Goal: Task Accomplishment & Management: Manage account settings

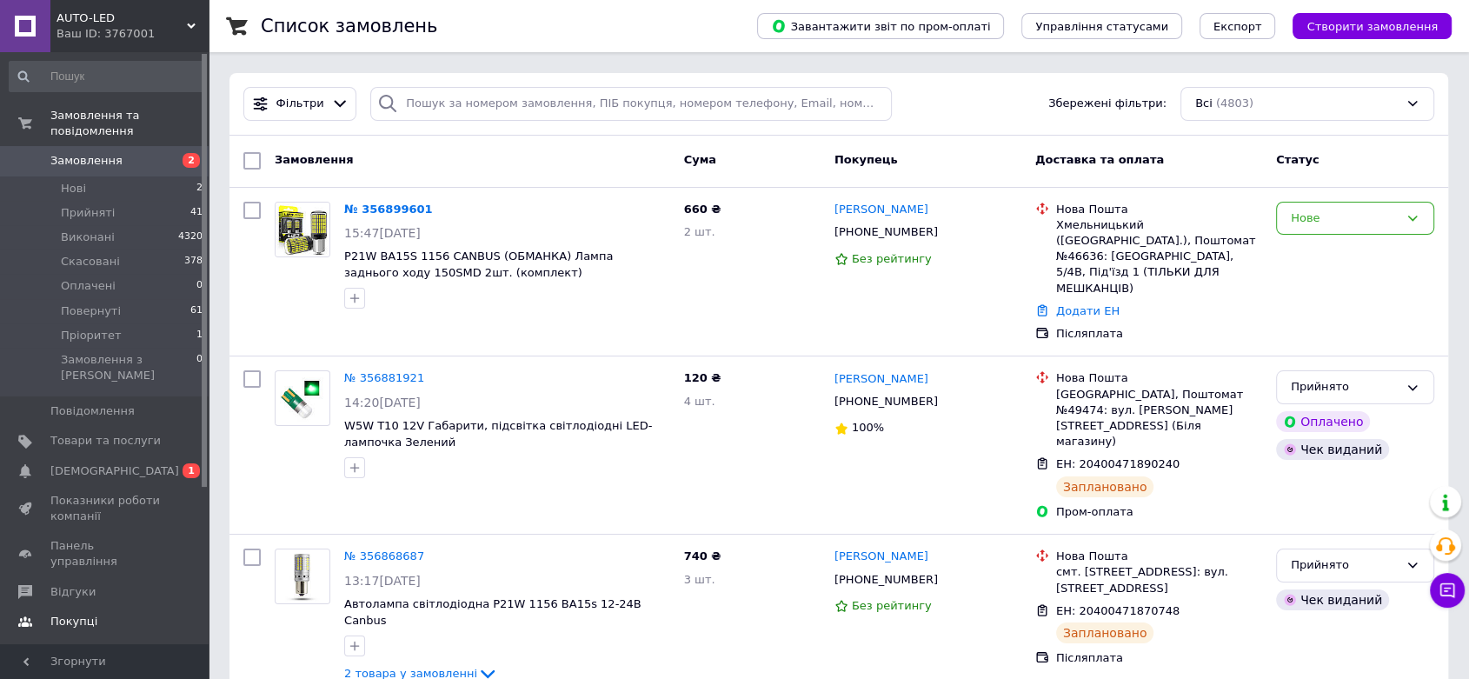
click at [75, 614] on span "Покупці" at bounding box center [73, 622] width 47 height 16
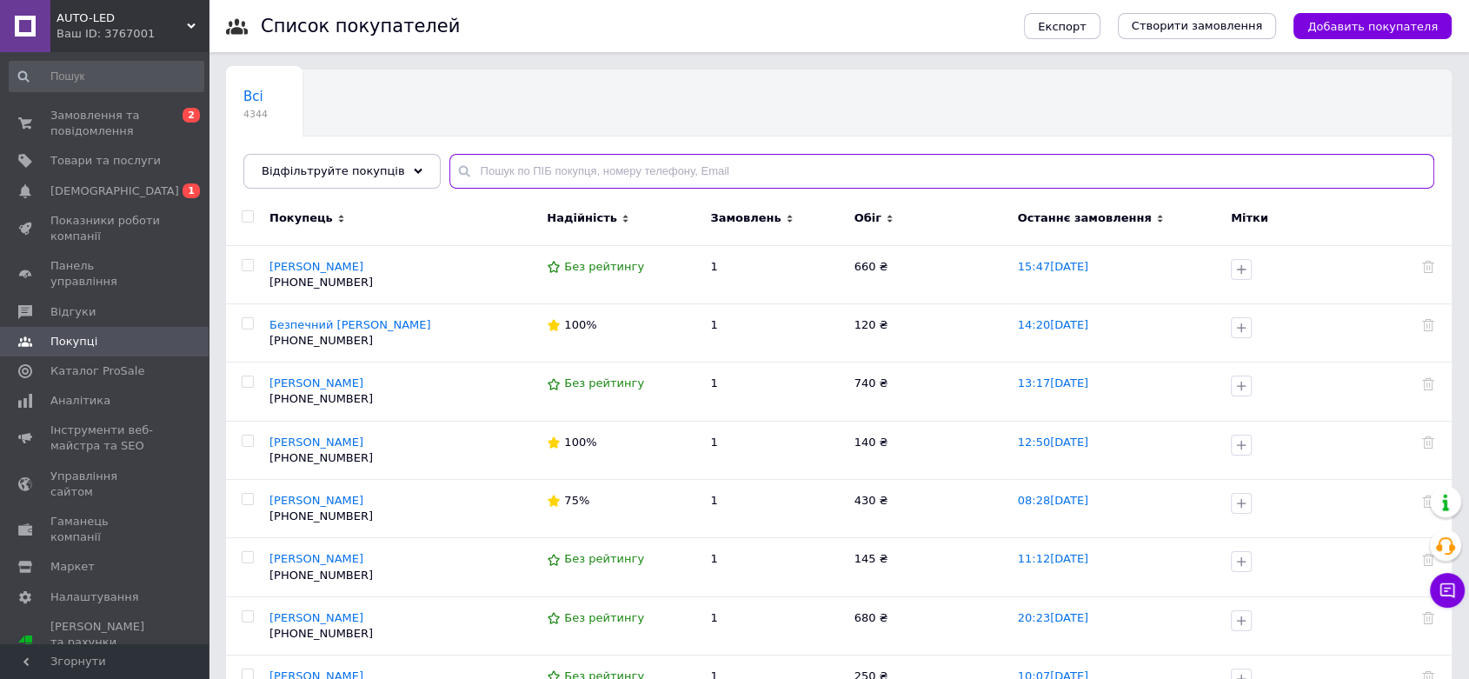
click at [469, 169] on input "text" at bounding box center [941, 171] width 985 height 35
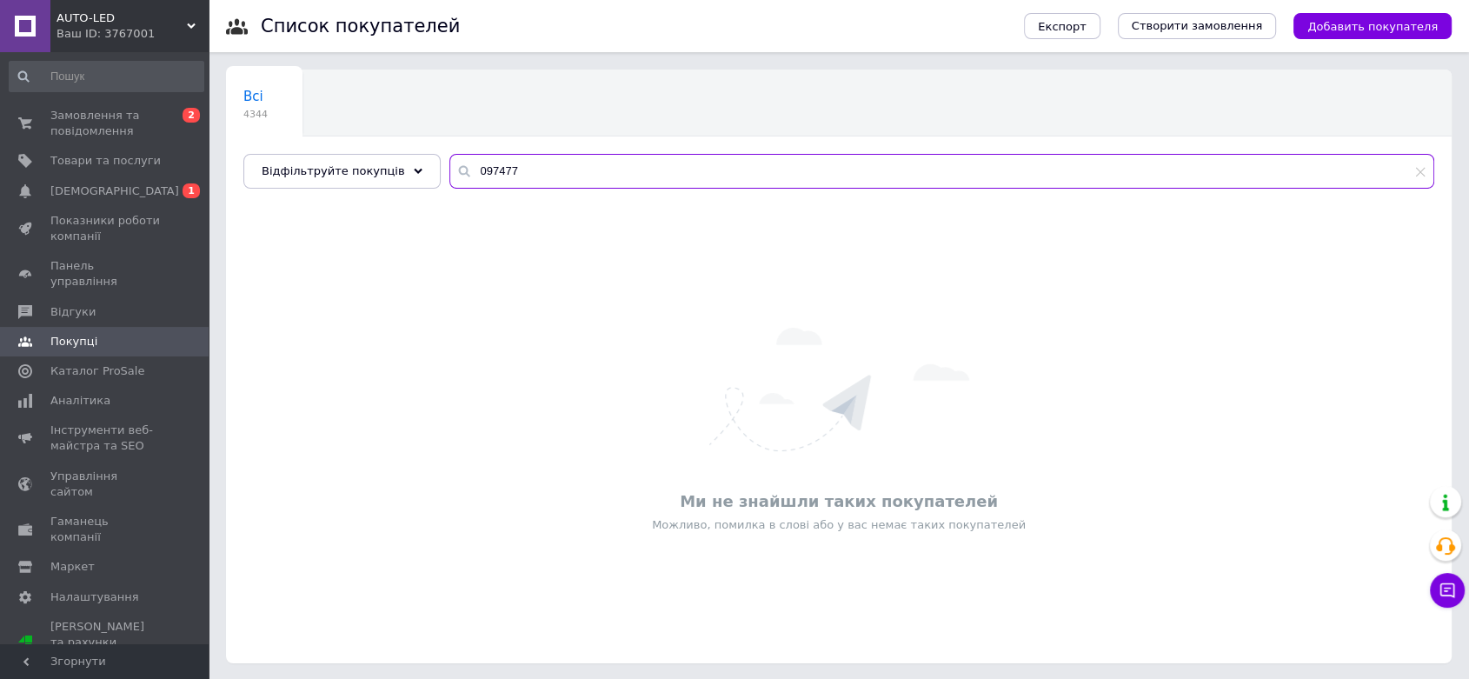
type input "097477"
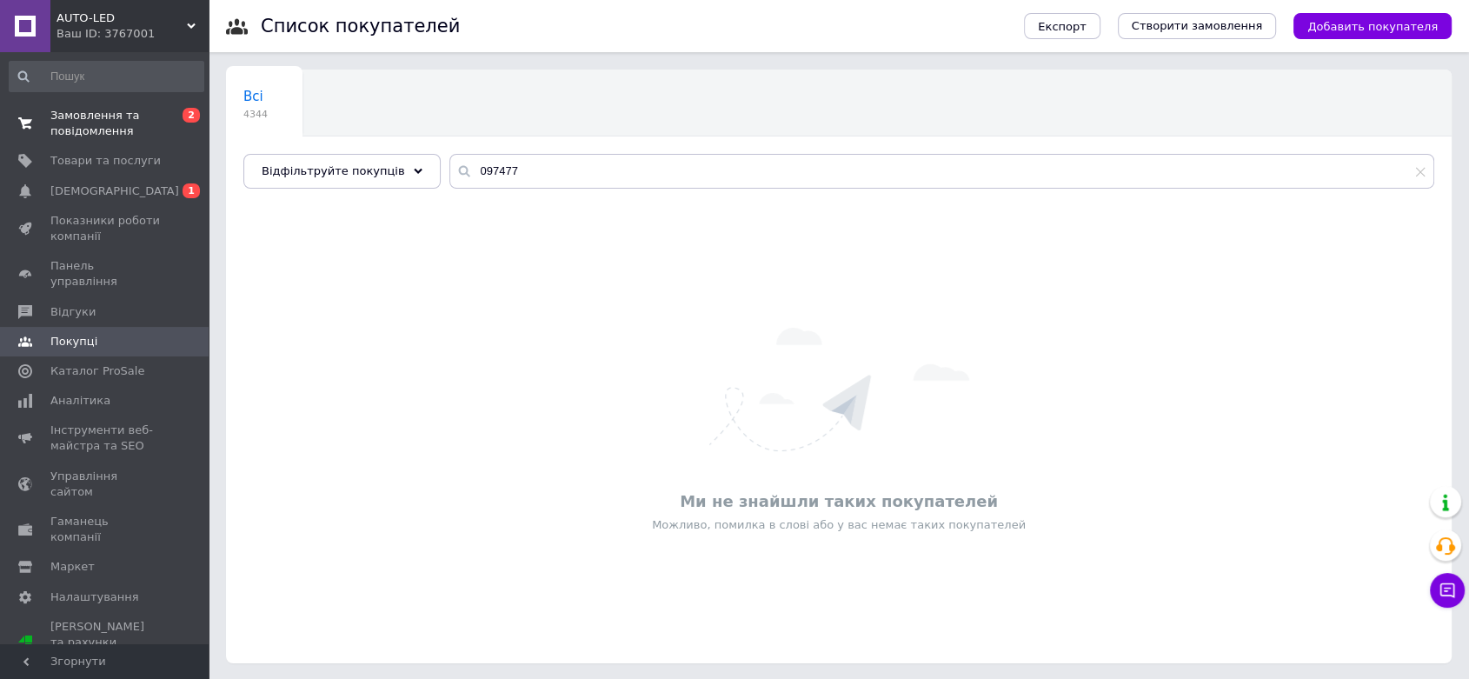
click at [102, 125] on span "Замовлення та повідомлення" at bounding box center [105, 123] width 110 height 31
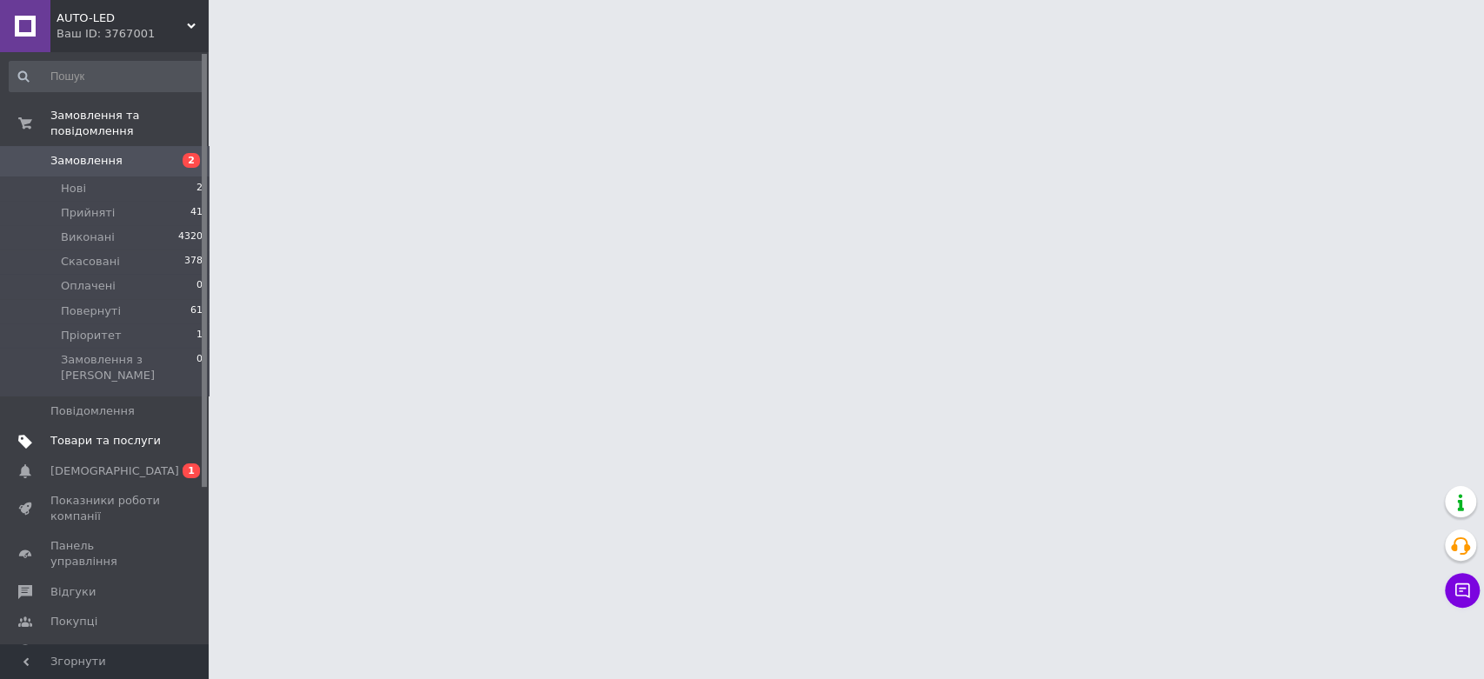
click at [125, 433] on span "Товари та послуги" at bounding box center [105, 441] width 110 height 16
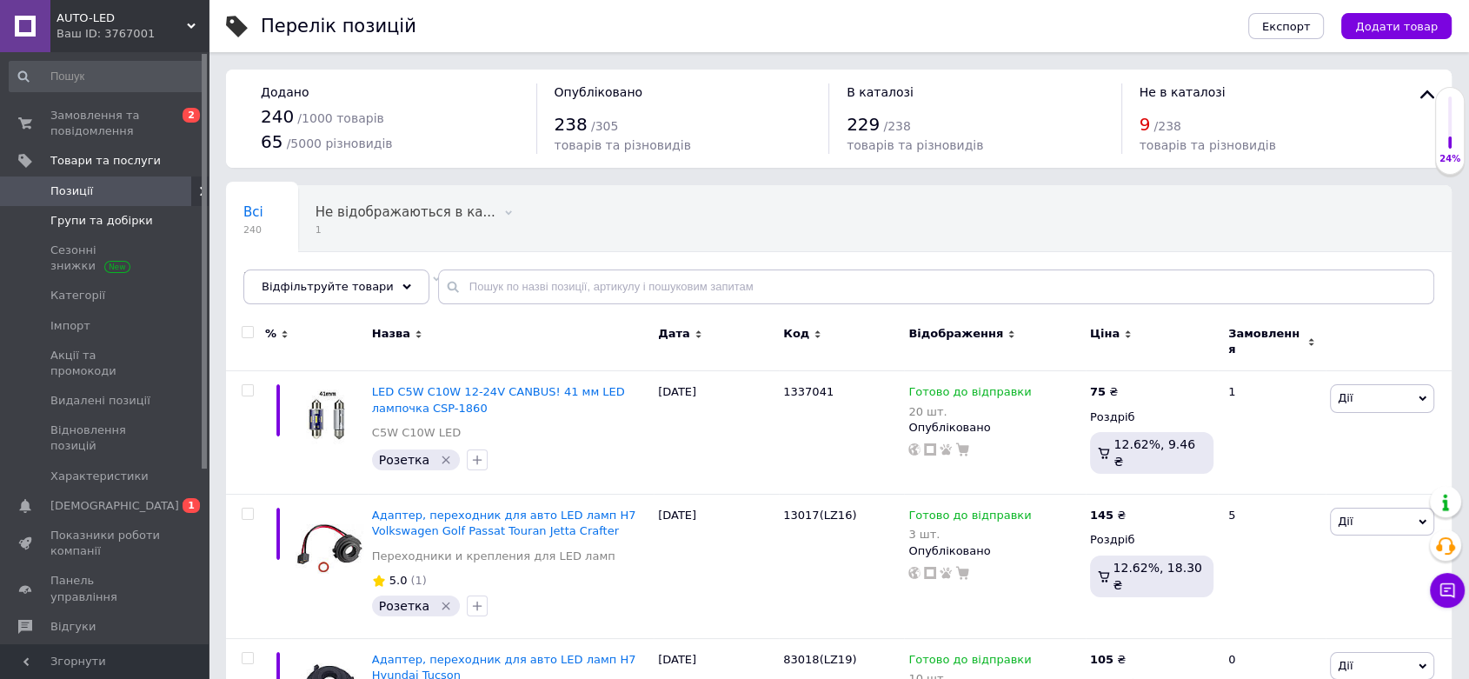
click at [104, 215] on span "Групи та добірки" at bounding box center [101, 221] width 103 height 16
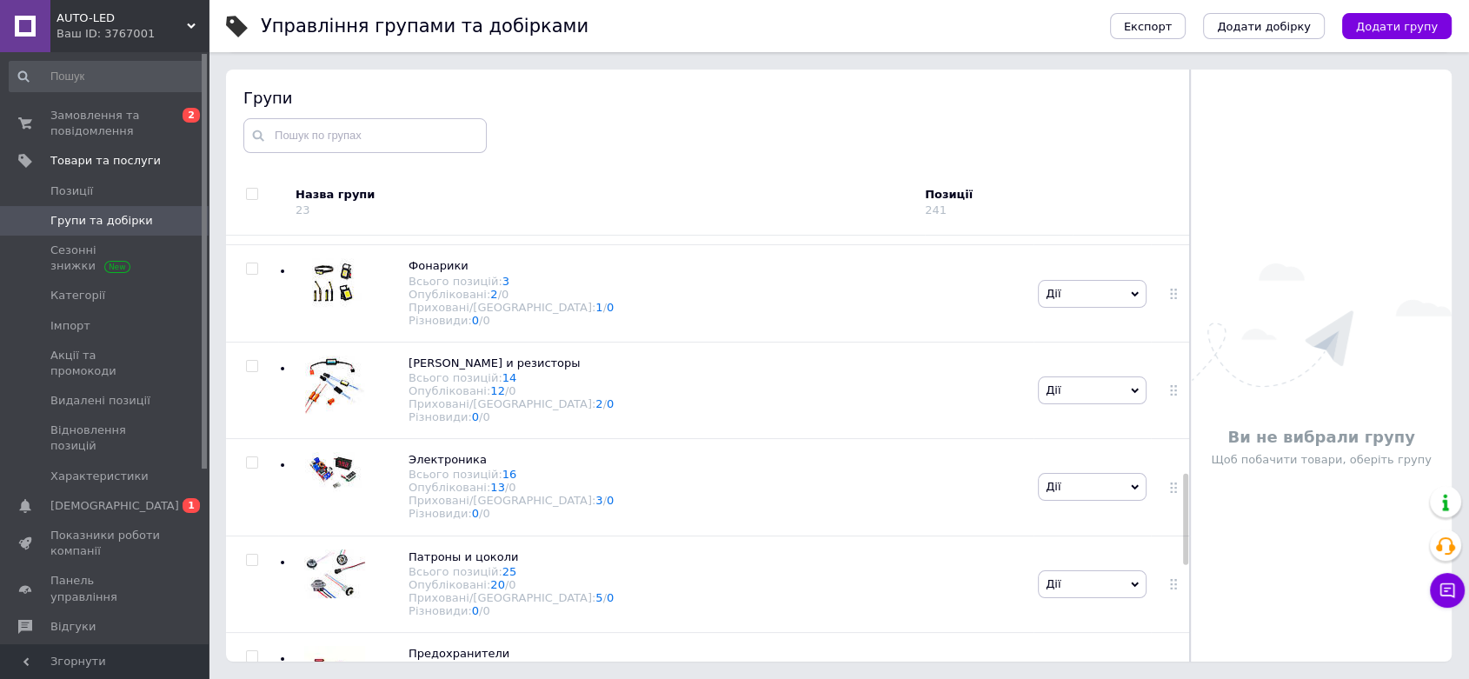
scroll to position [1159, 0]
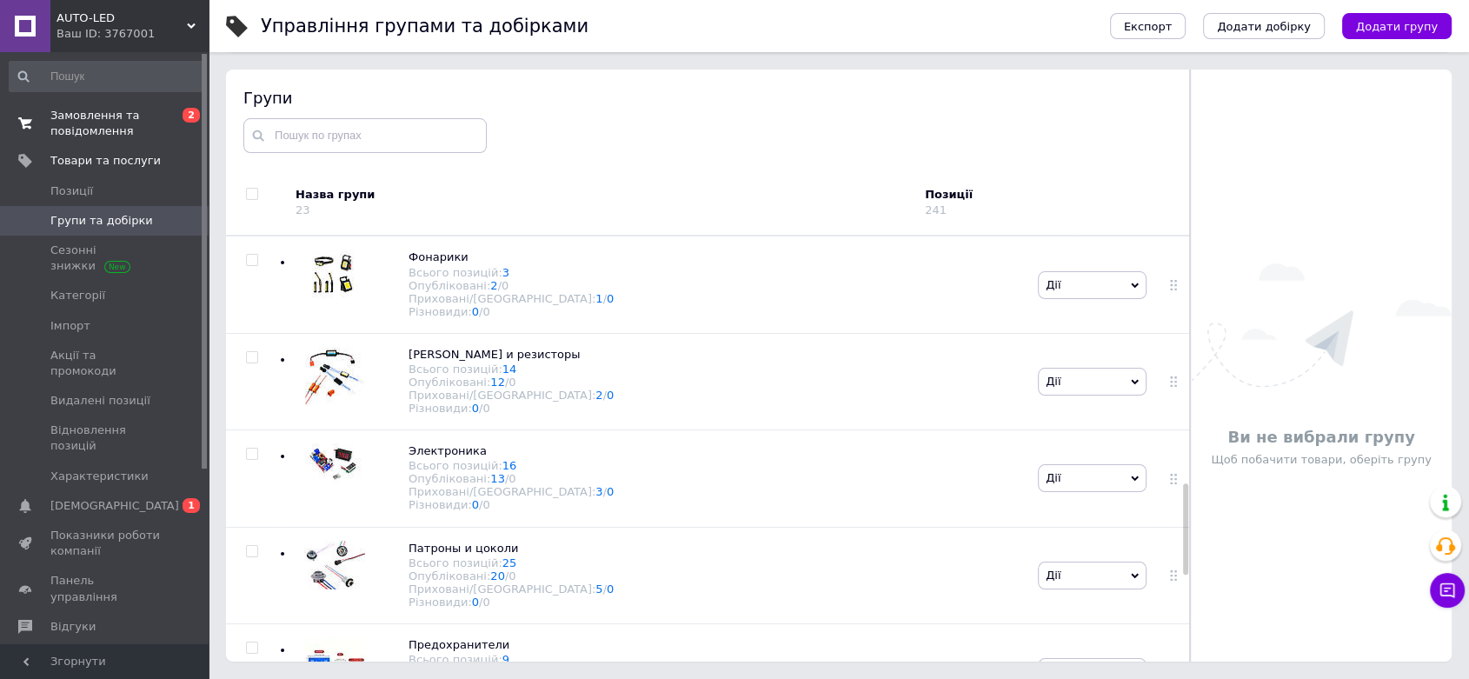
click at [98, 124] on span "Замовлення та повідомлення" at bounding box center [105, 123] width 110 height 31
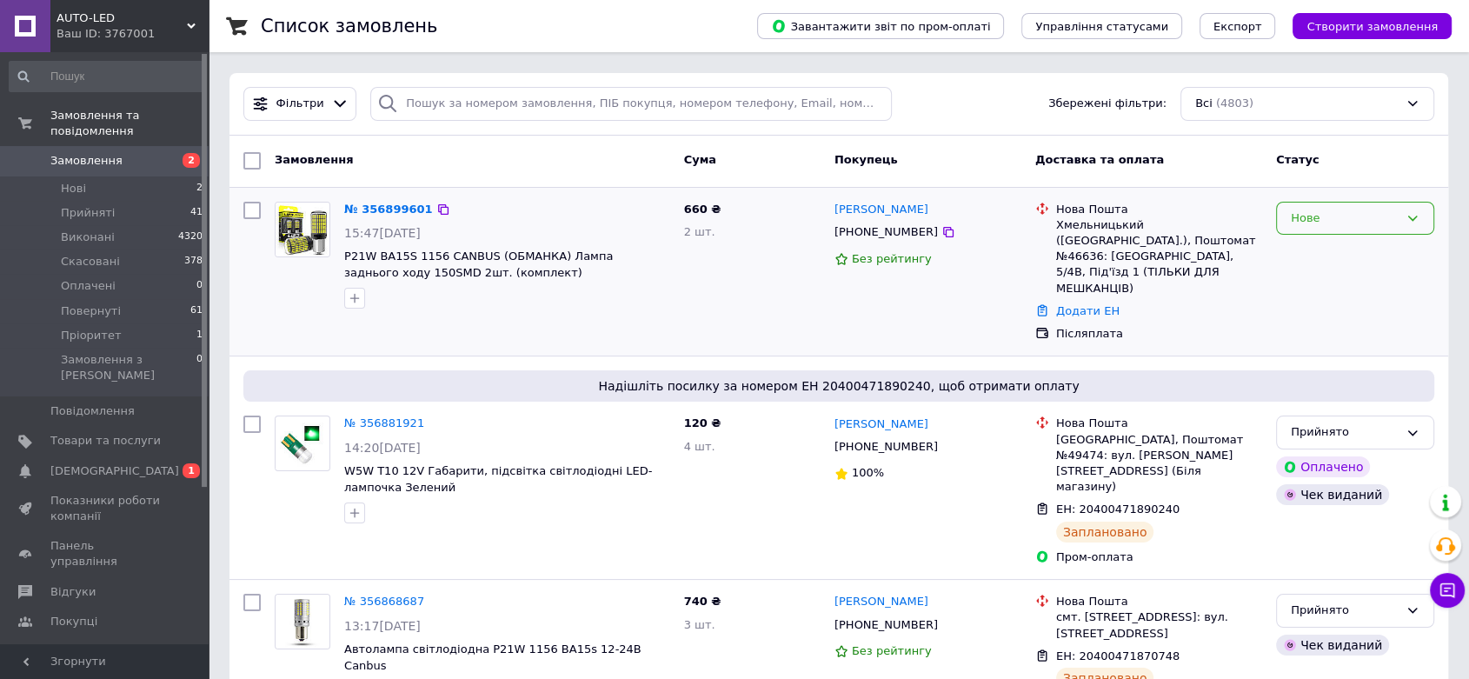
click at [1361, 216] on div "Нове" at bounding box center [1345, 218] width 108 height 18
click at [1321, 311] on li "Скасовано" at bounding box center [1355, 318] width 156 height 32
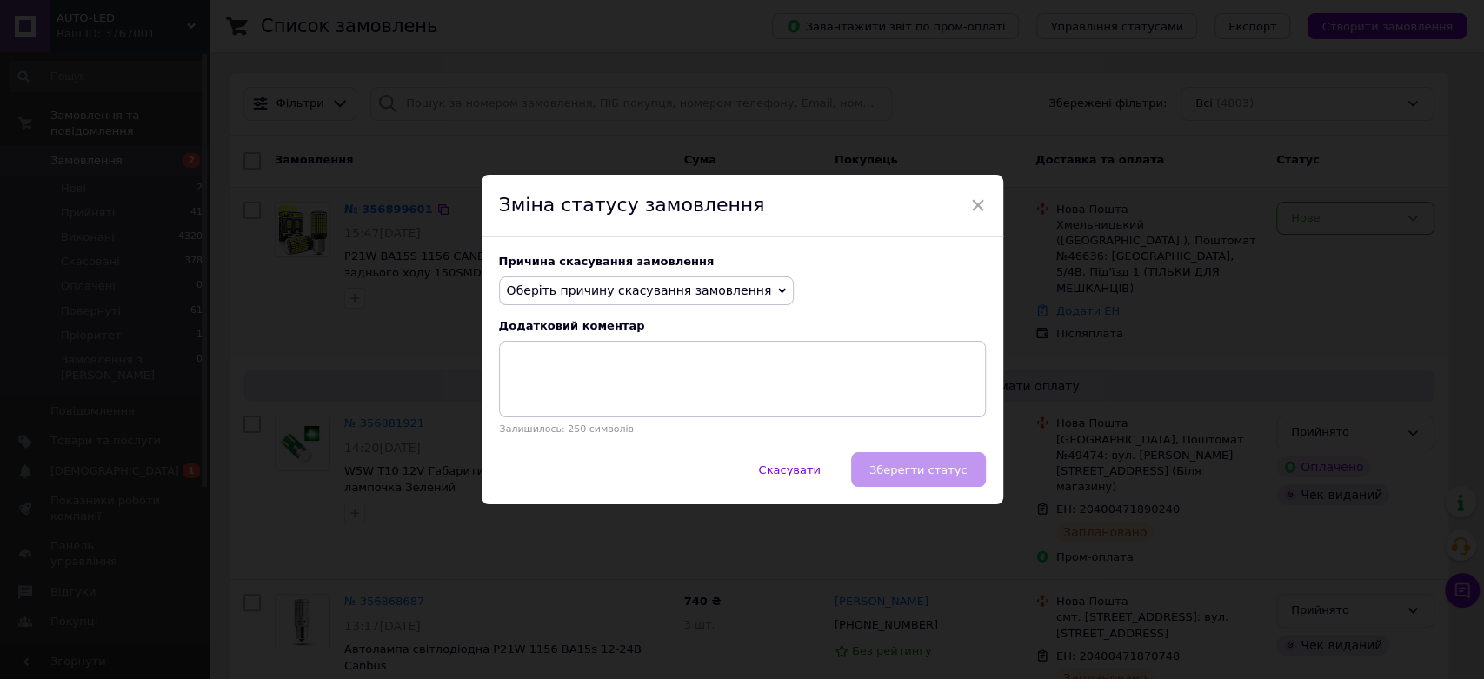
click at [625, 289] on span "Оберіть причину скасування замовлення" at bounding box center [639, 290] width 265 height 14
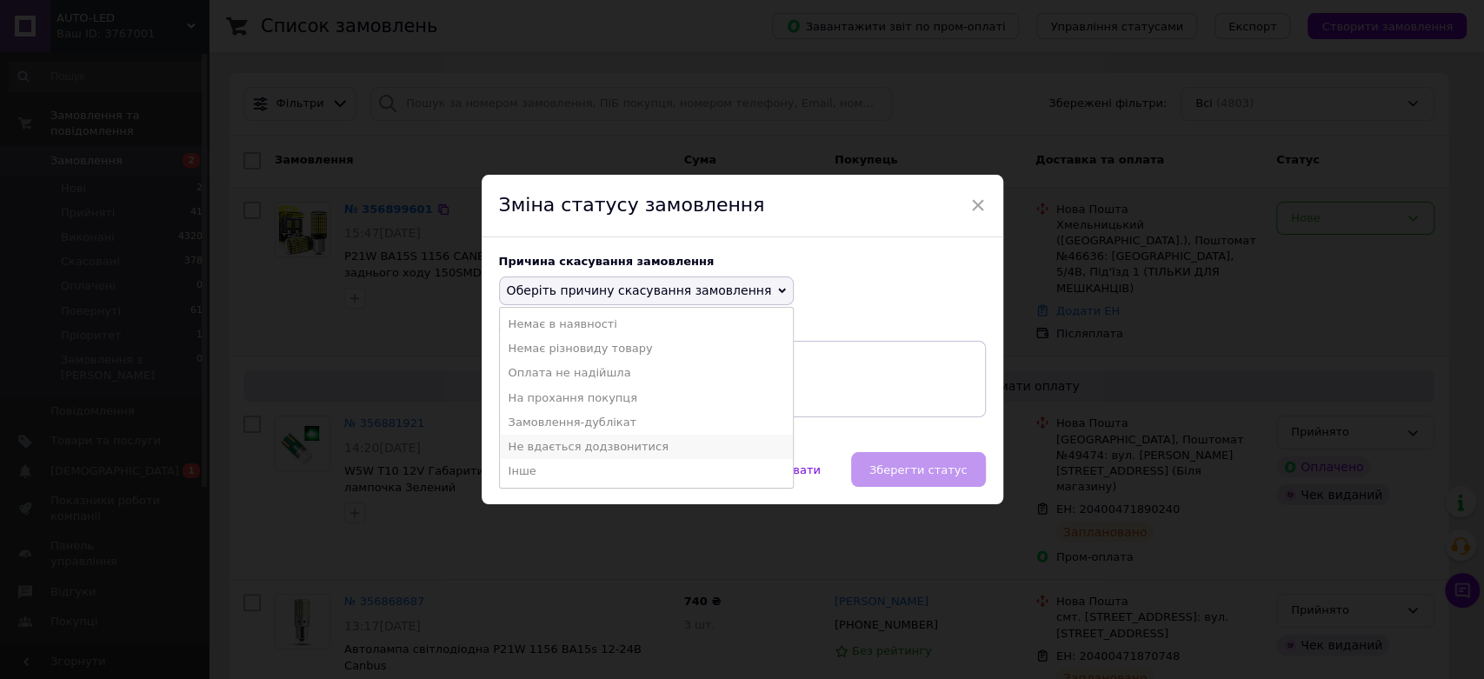
click at [601, 448] on li "Не вдається додзвонитися" at bounding box center [647, 447] width 294 height 24
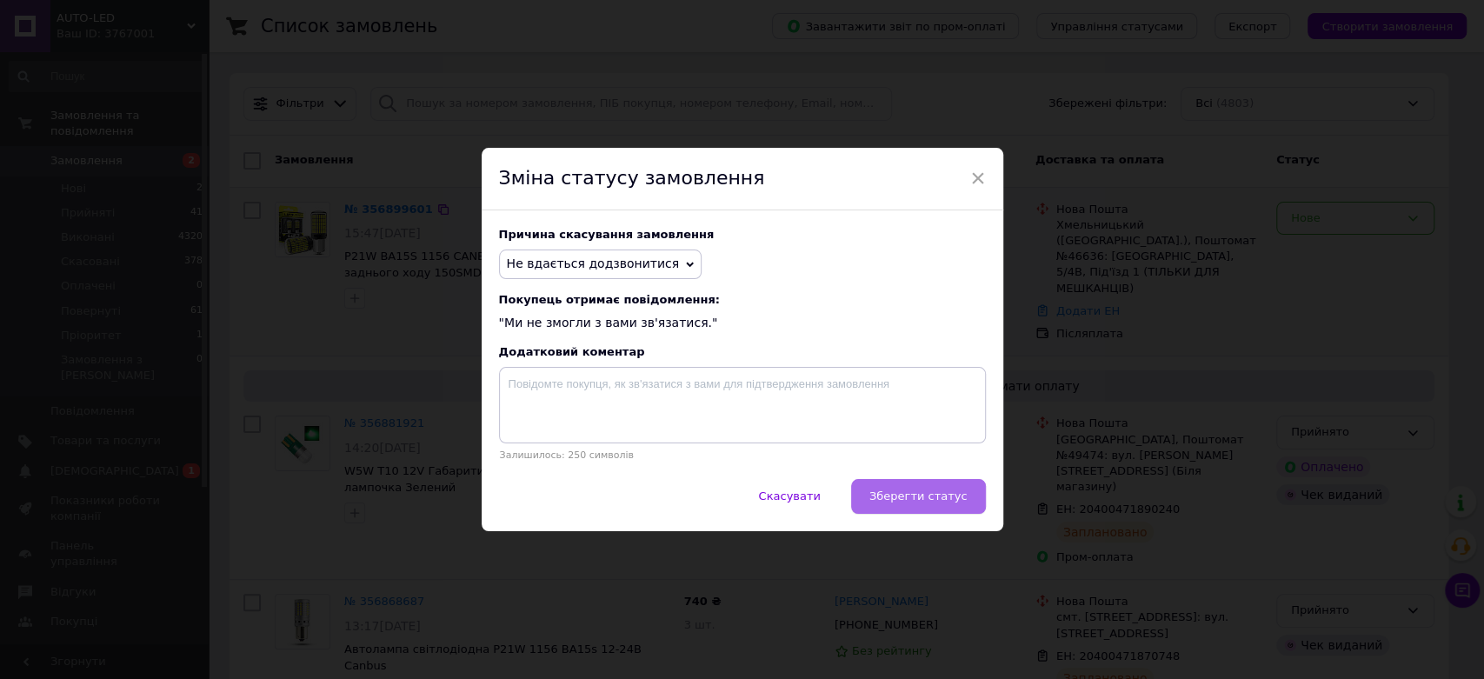
click at [915, 485] on button "Зберегти статус" at bounding box center [918, 496] width 135 height 35
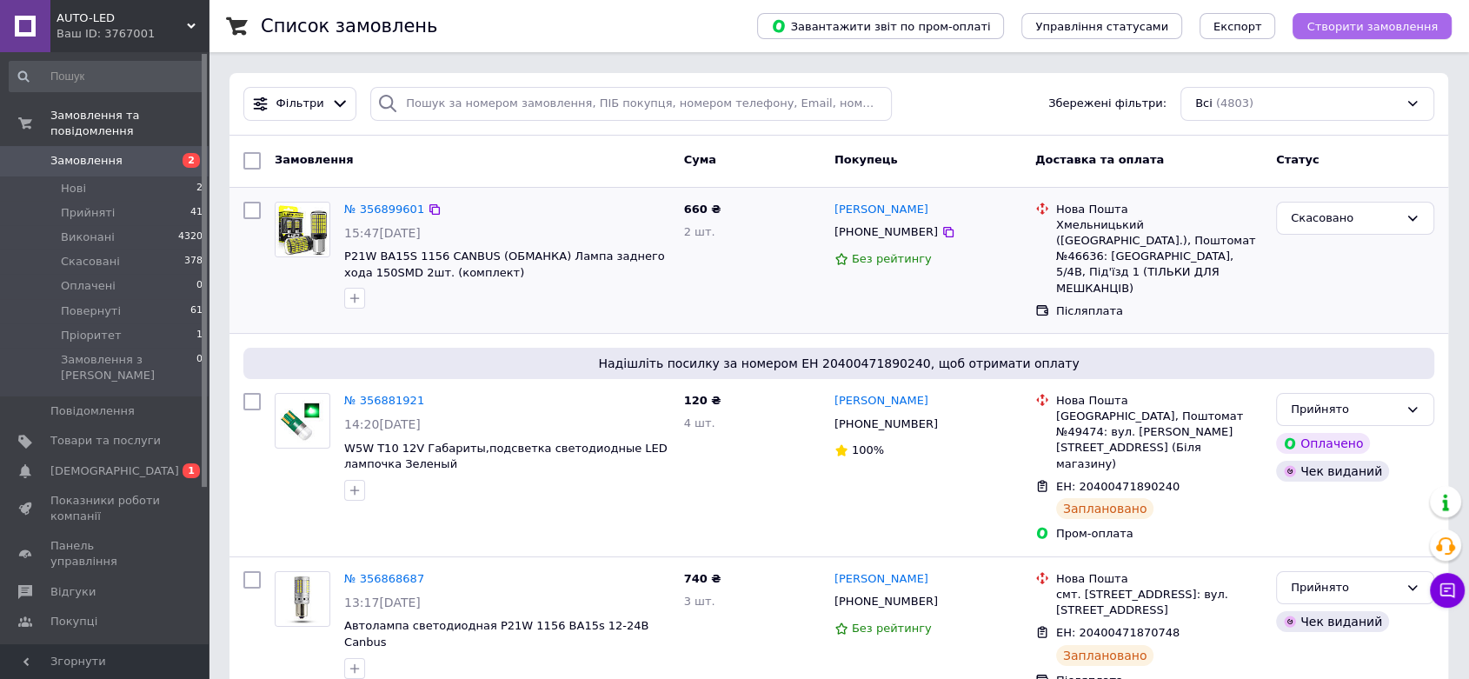
click at [1356, 28] on span "Створити замовлення" at bounding box center [1371, 26] width 131 height 13
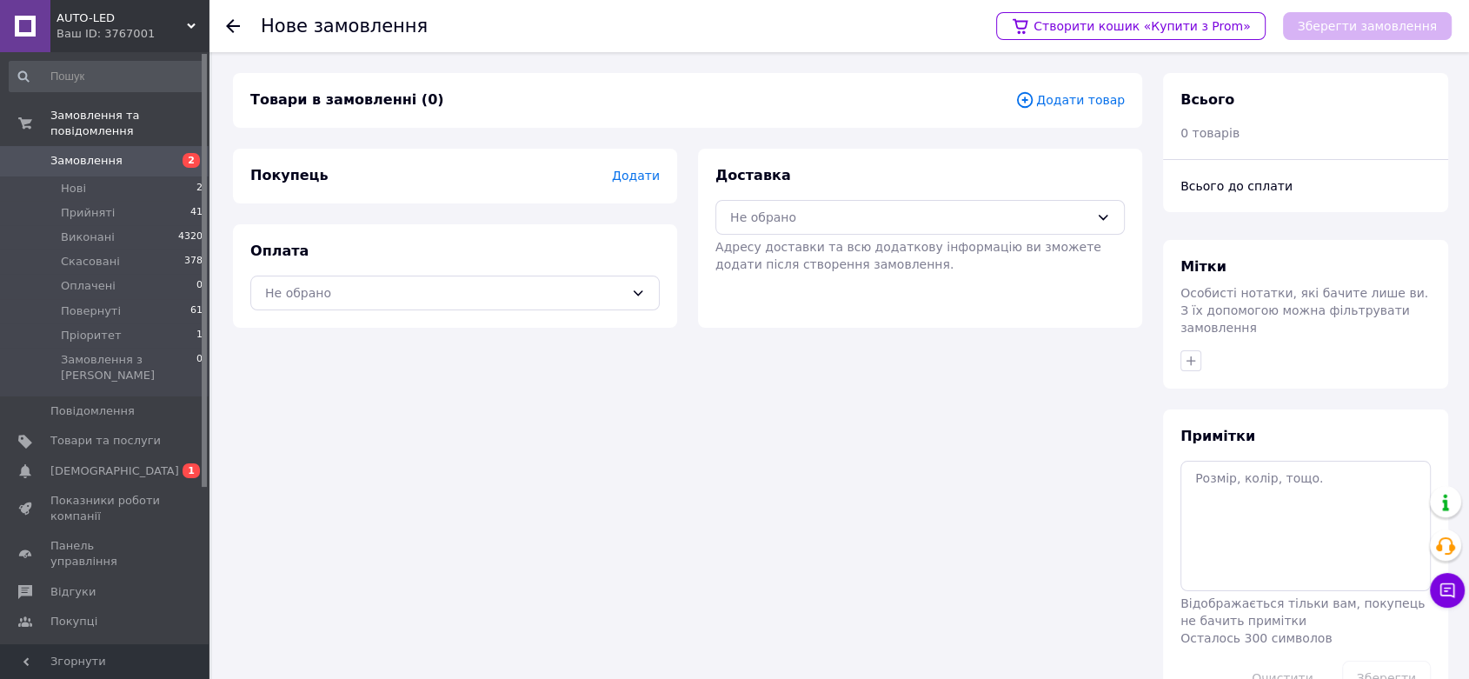
click at [640, 177] on span "Додати" at bounding box center [636, 176] width 48 height 14
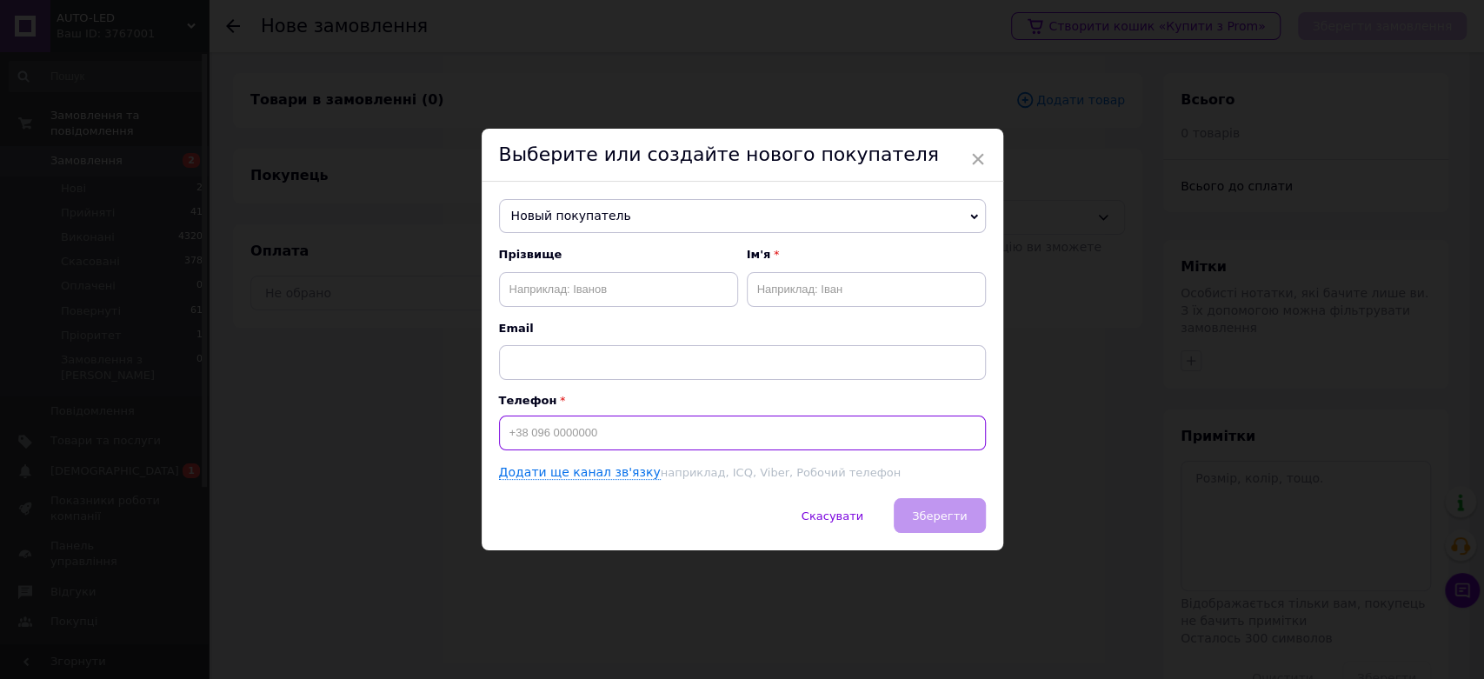
click at [604, 444] on input at bounding box center [742, 432] width 487 height 35
type input "[PHONE_NUMBER]"
click at [589, 272] on input "text" at bounding box center [618, 289] width 239 height 35
type input "D"
type input "[PERSON_NAME]"
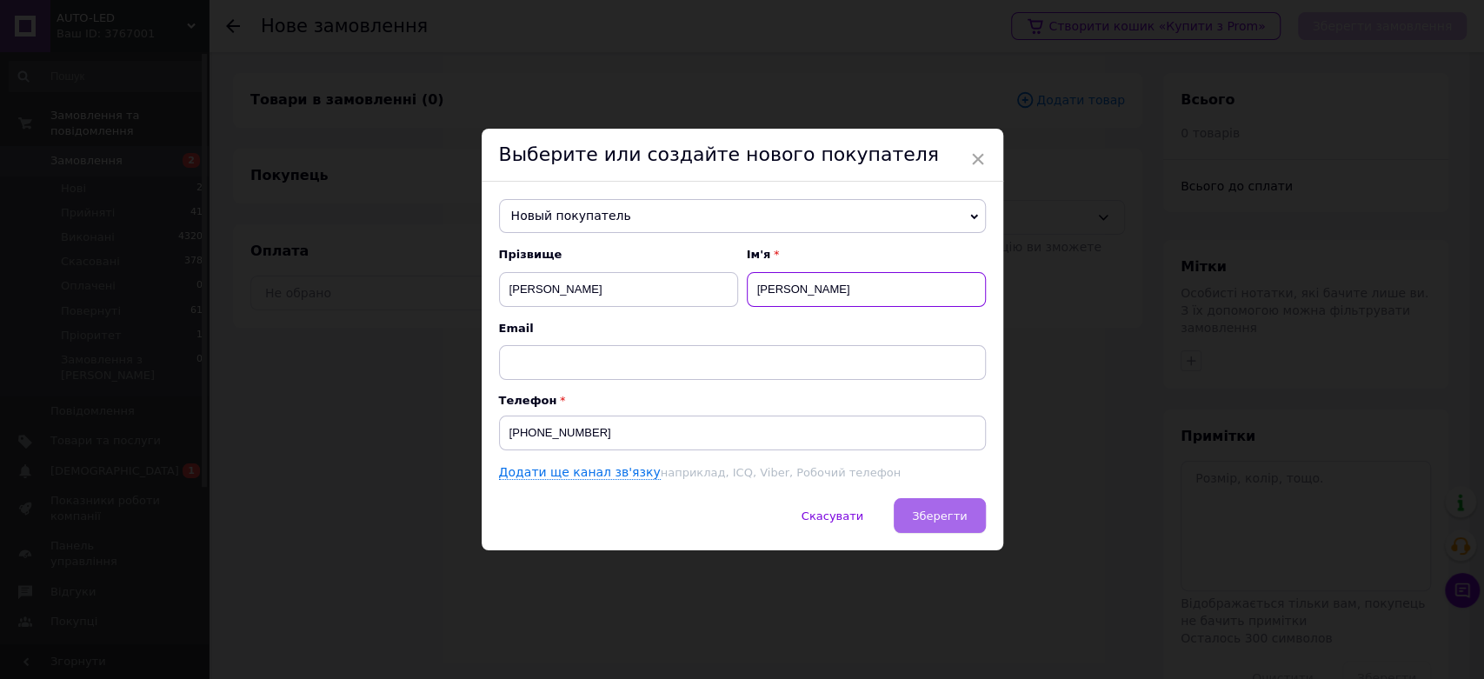
type input "[PERSON_NAME]"
click at [960, 514] on span "Зберегти" at bounding box center [939, 515] width 55 height 13
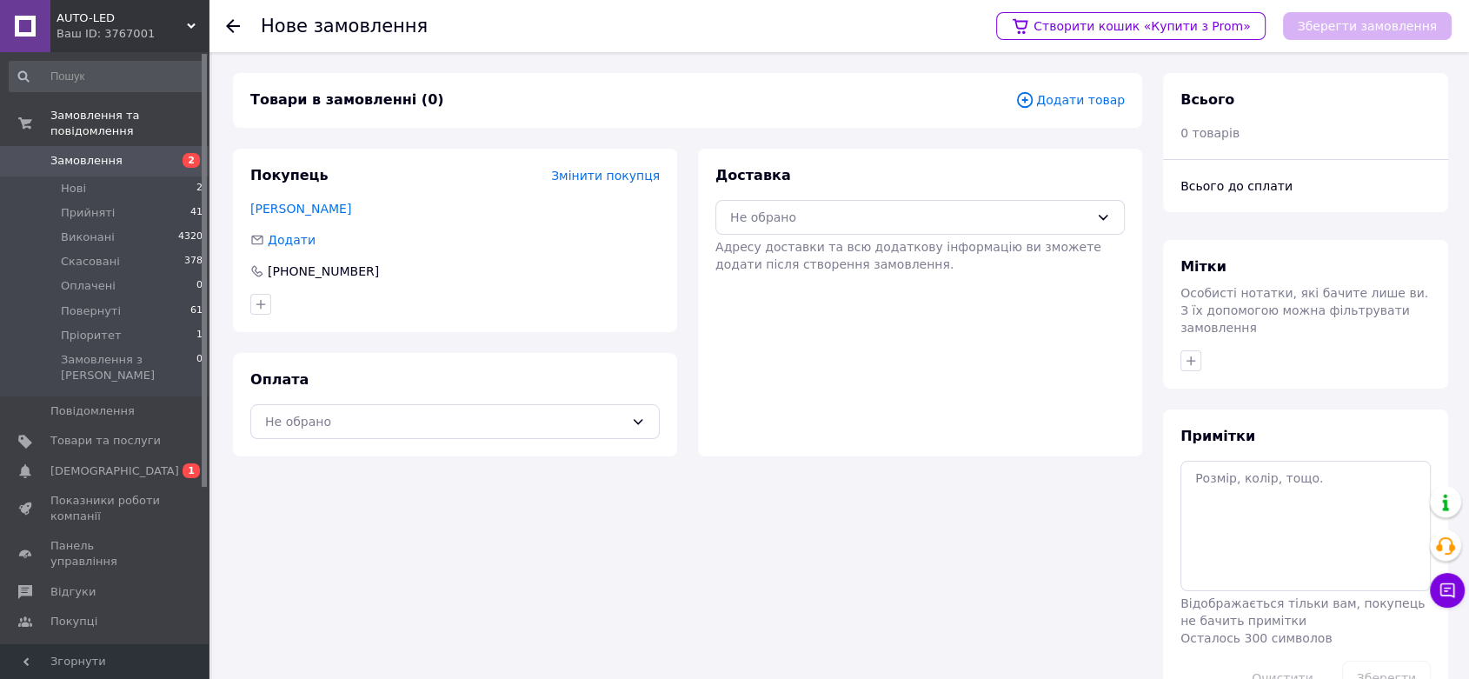
click at [1027, 99] on icon at bounding box center [1024, 99] width 6 height 6
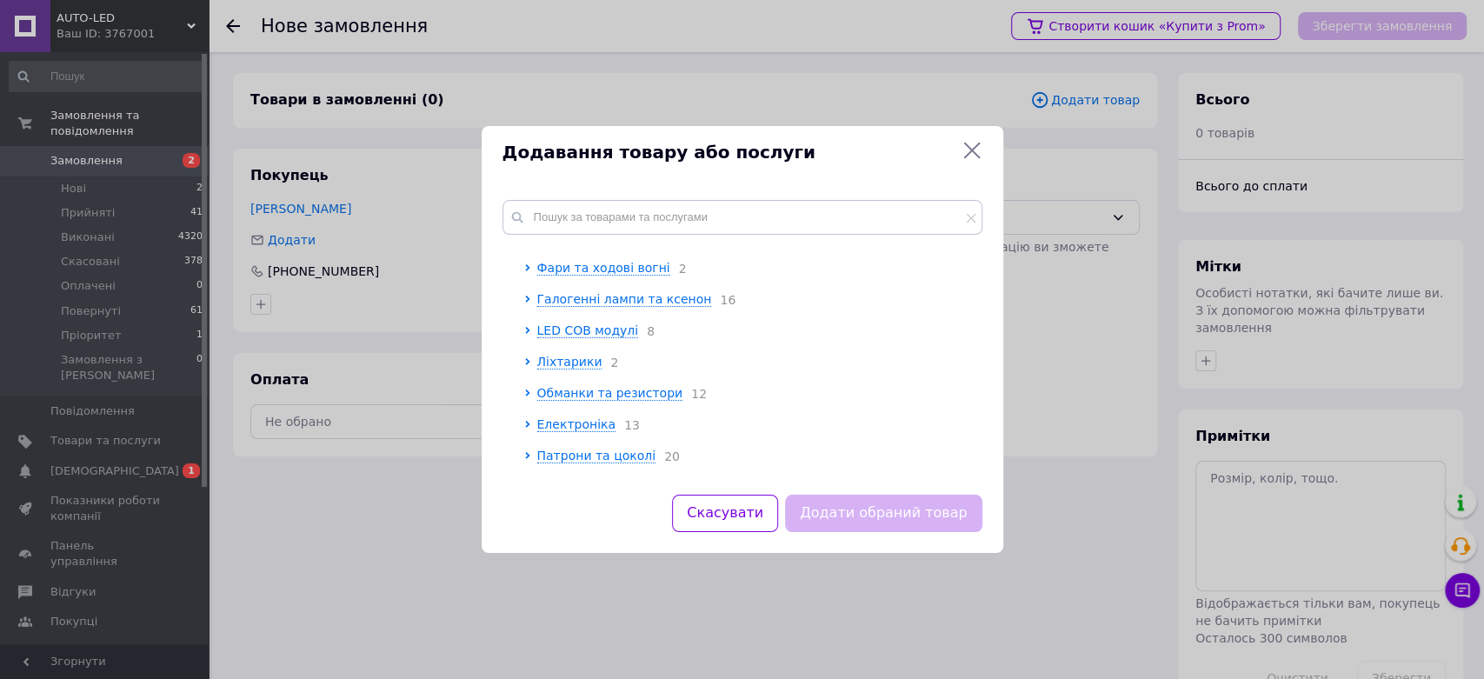
scroll to position [289, 0]
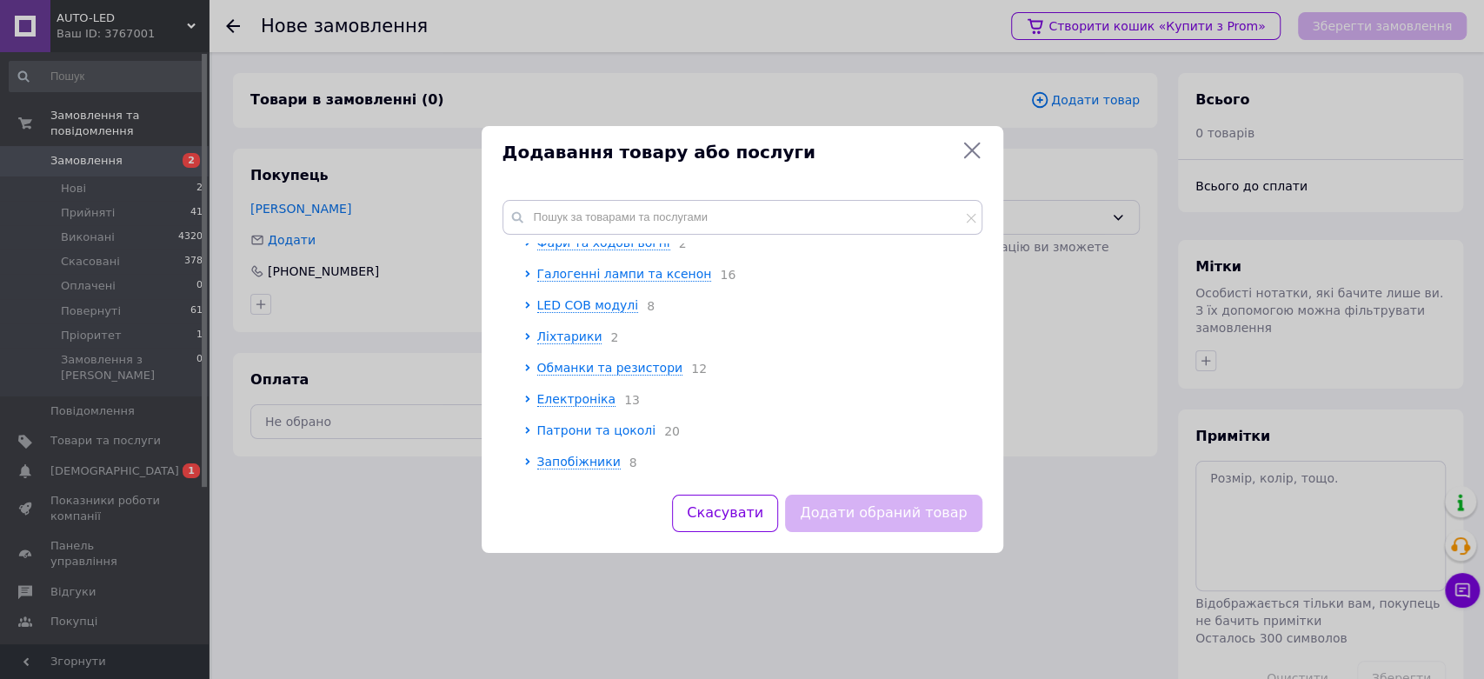
click at [597, 437] on span "Патрони та цоколі" at bounding box center [596, 430] width 119 height 14
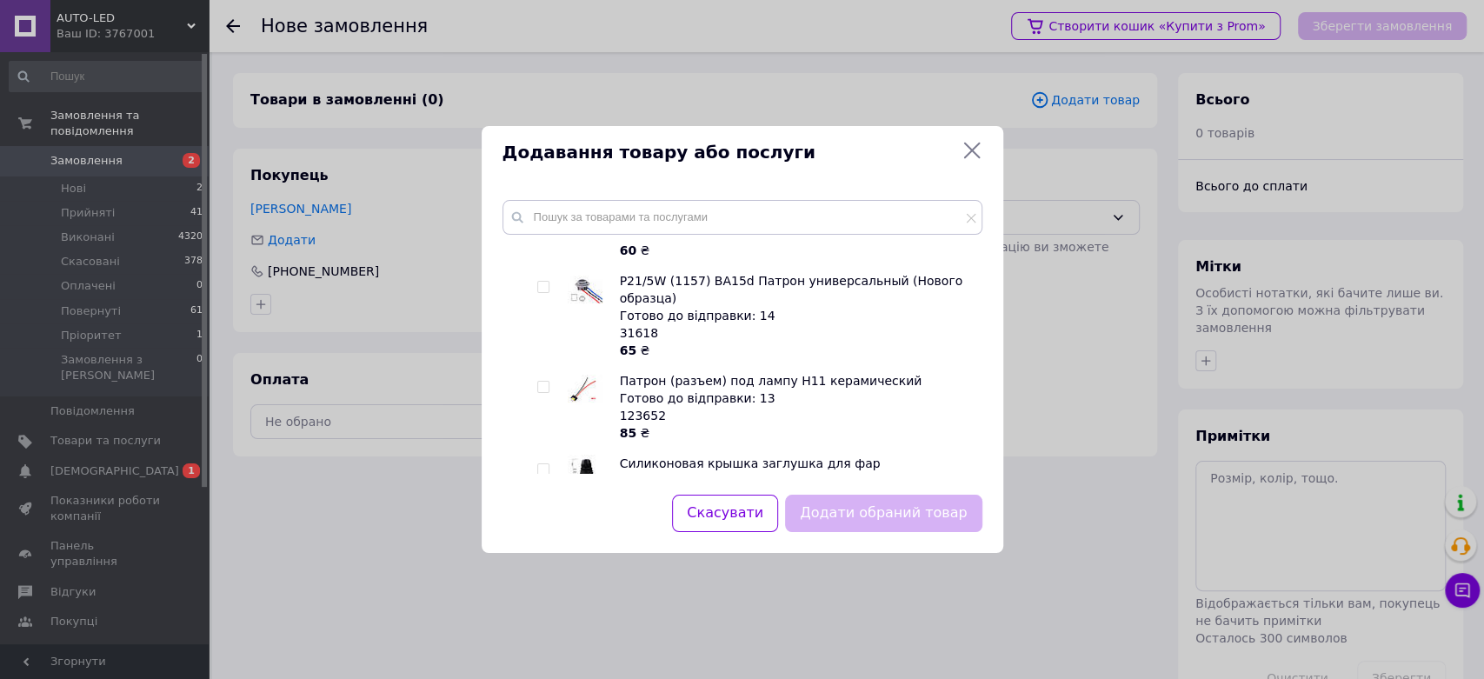
scroll to position [1544, 0]
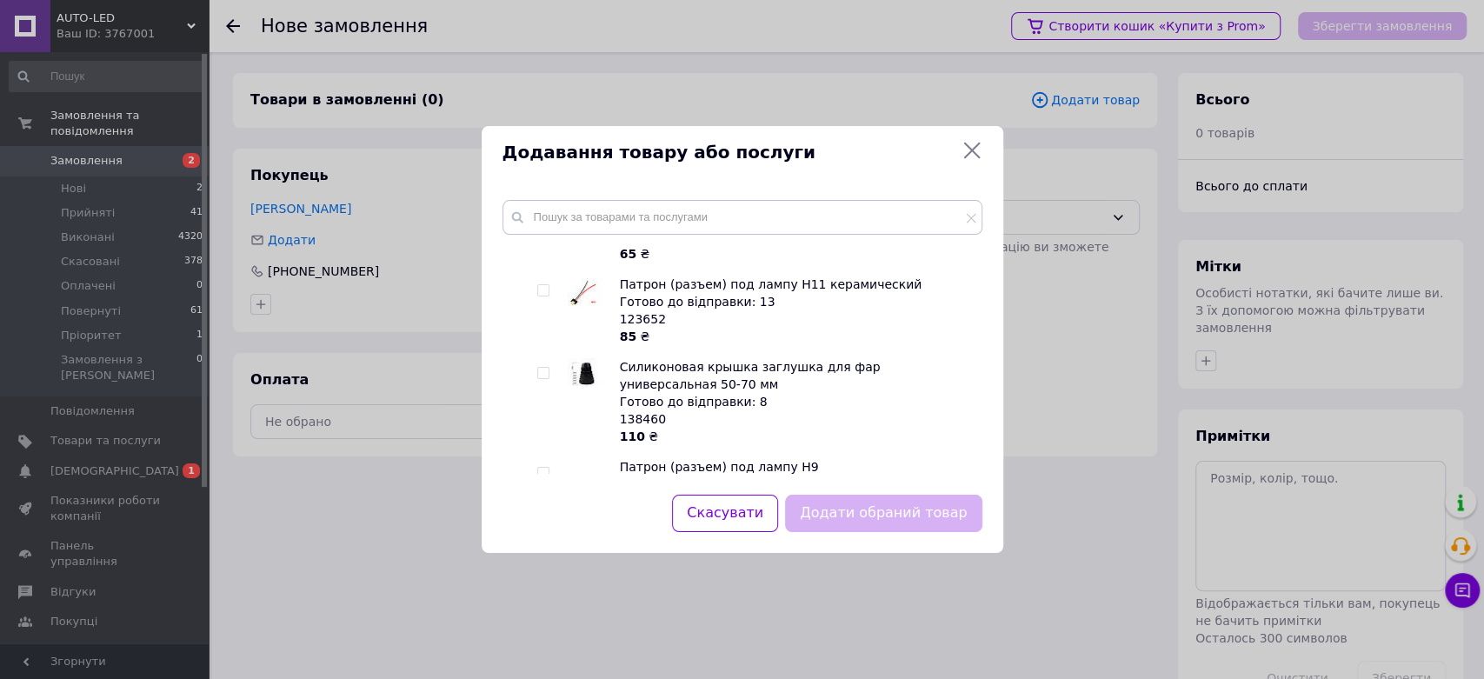
click at [542, 368] on input "checkbox" at bounding box center [542, 373] width 11 height 11
checkbox input "true"
click at [880, 521] on button "Додати обраний товар" at bounding box center [883, 513] width 196 height 37
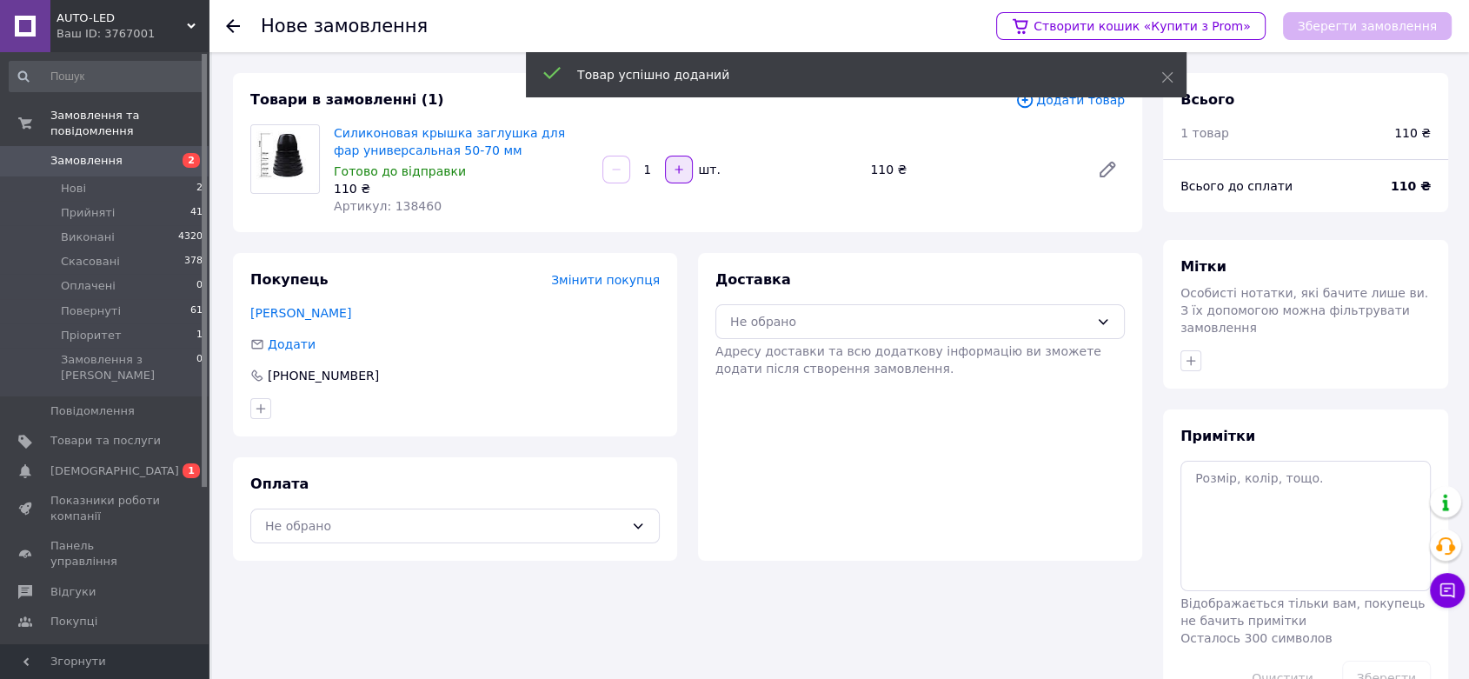
click at [683, 169] on icon "button" at bounding box center [679, 169] width 12 height 12
type input "2"
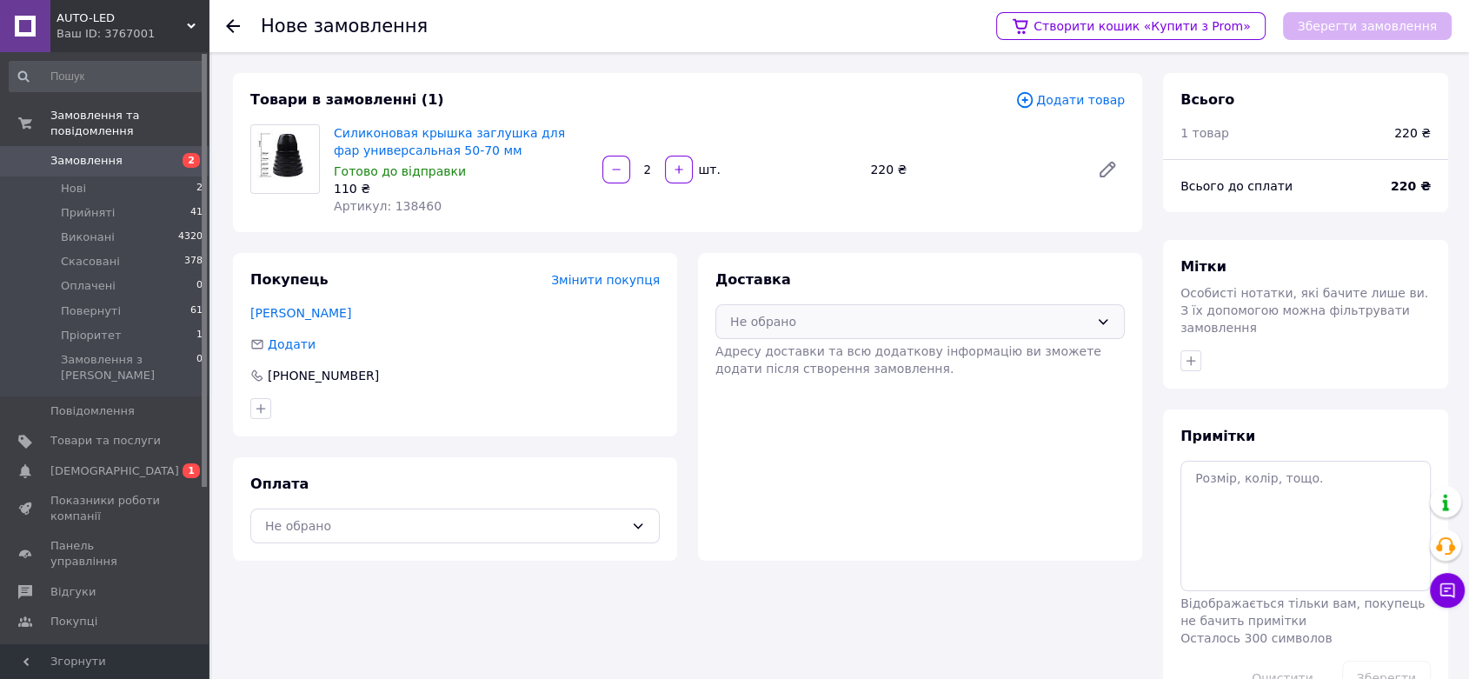
click at [771, 325] on div "Не обрано" at bounding box center [909, 321] width 359 height 19
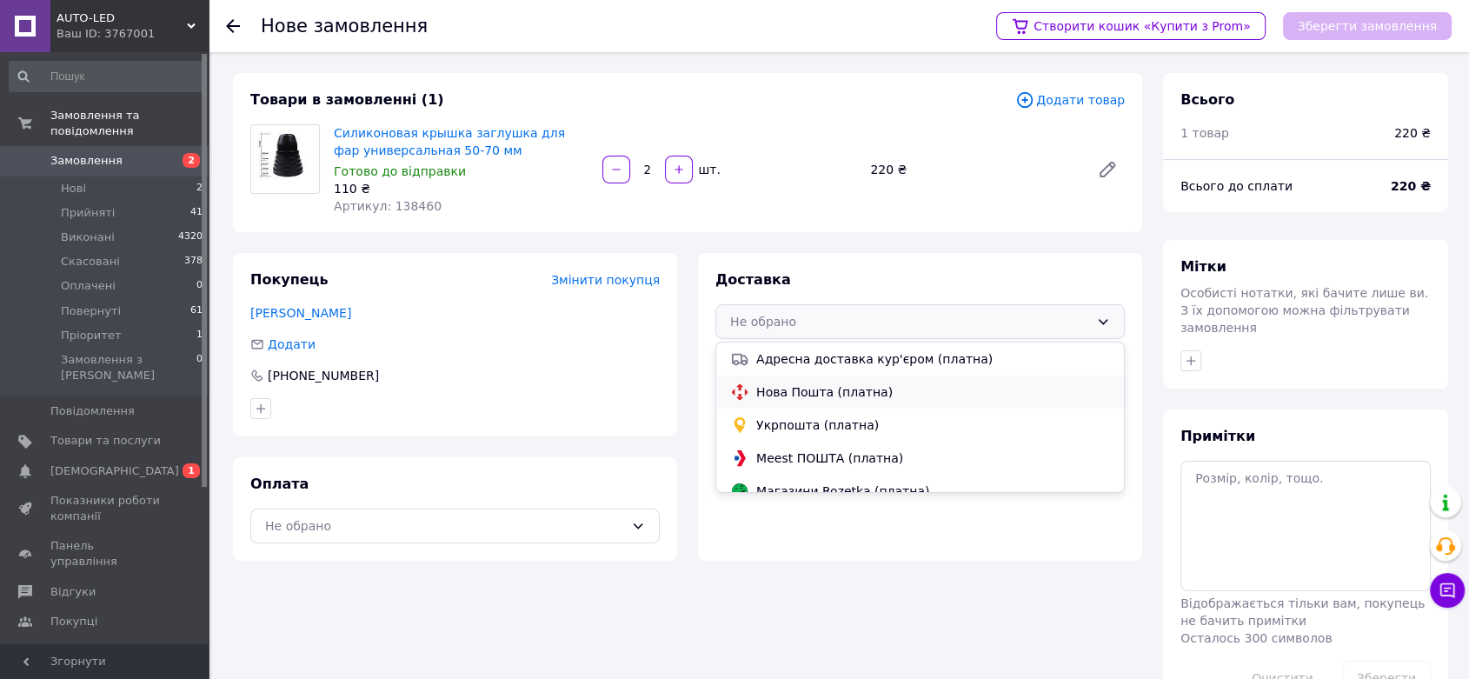
click at [791, 386] on span "Нова Пошта (платна)" at bounding box center [933, 391] width 354 height 17
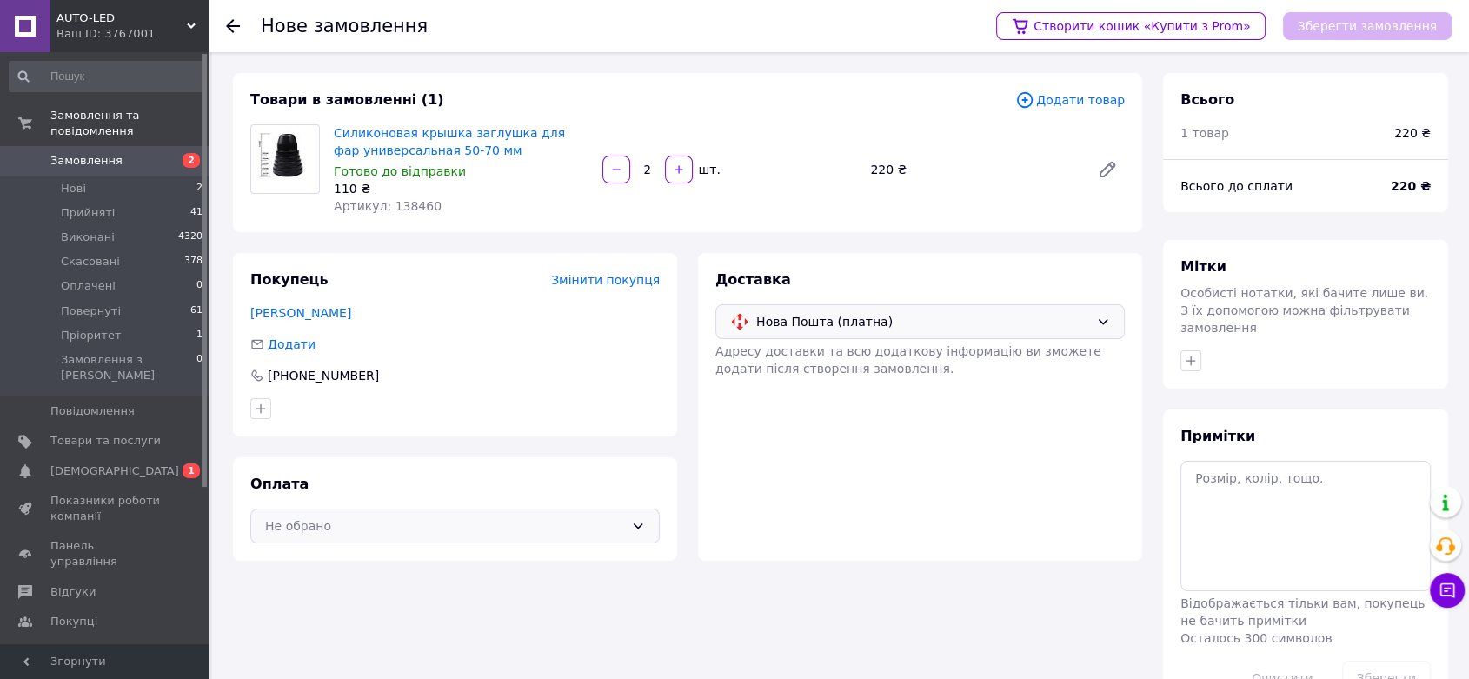
click at [536, 517] on div "Не обрано" at bounding box center [444, 525] width 359 height 19
click at [389, 590] on span "Післяплата" at bounding box center [468, 596] width 354 height 17
click at [1366, 28] on button "Зберегти замовлення" at bounding box center [1367, 26] width 169 height 28
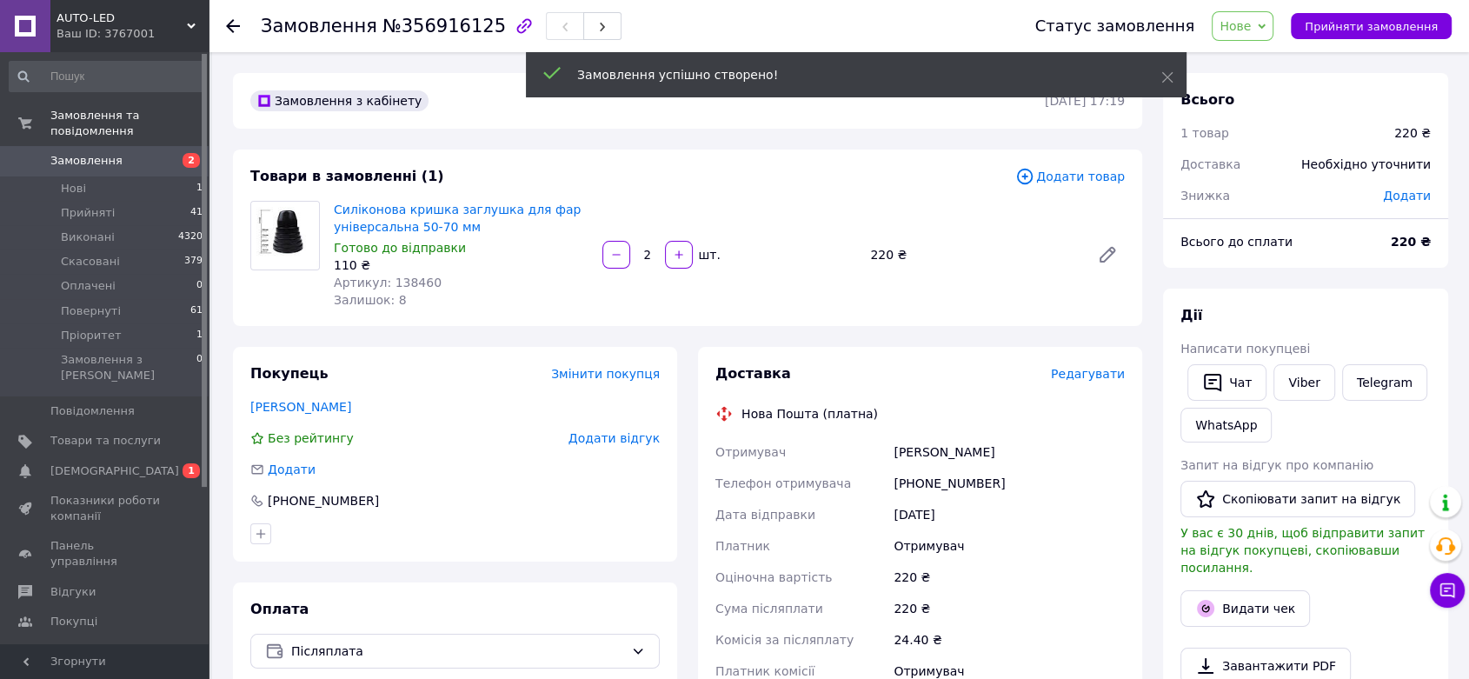
click at [1099, 375] on span "Редагувати" at bounding box center [1088, 374] width 74 height 14
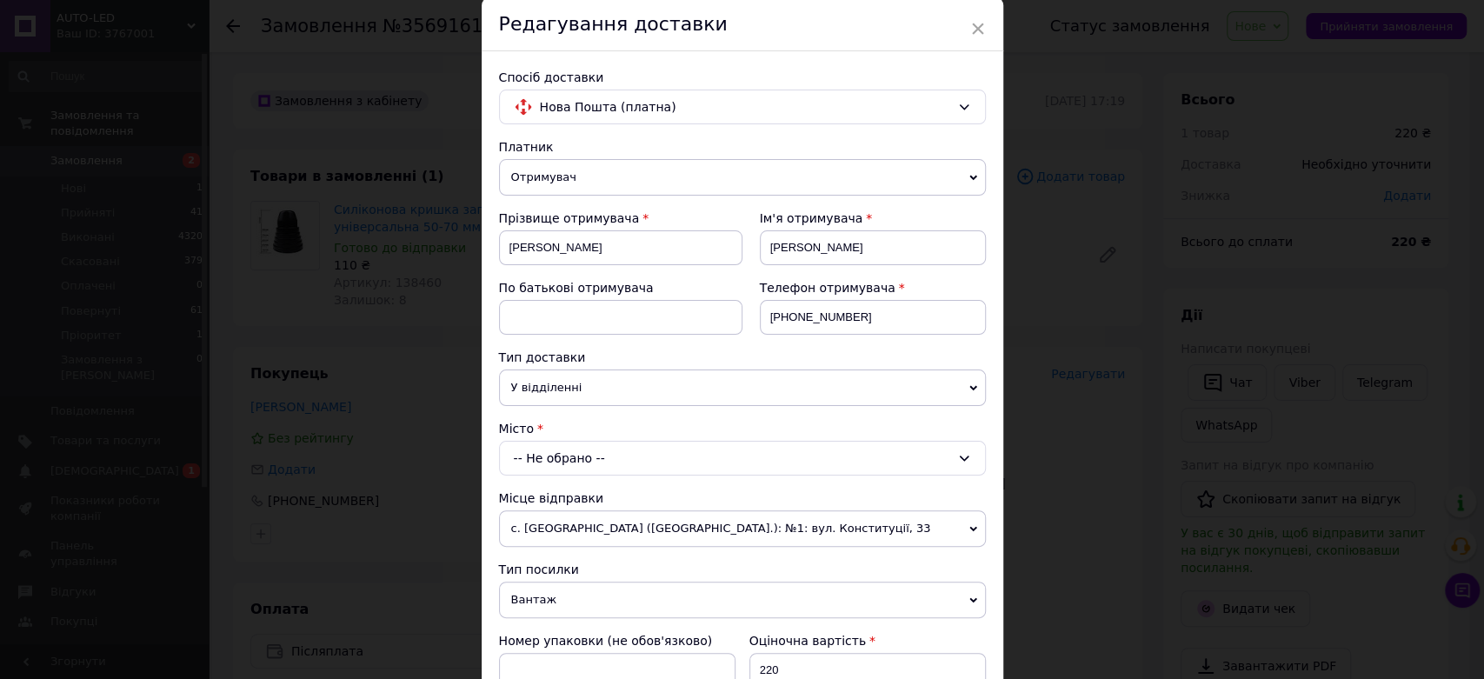
scroll to position [96, 0]
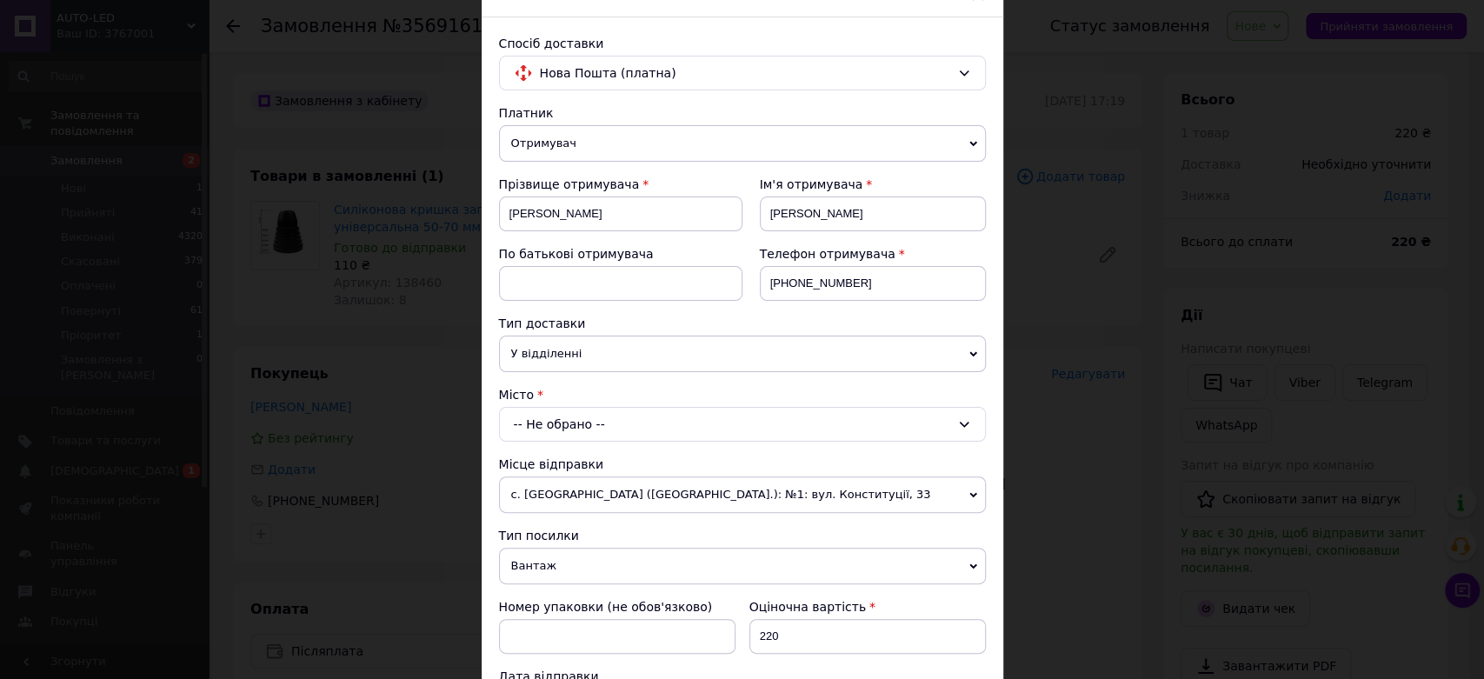
click at [556, 422] on div "-- Не обрано --" at bounding box center [742, 424] width 487 height 35
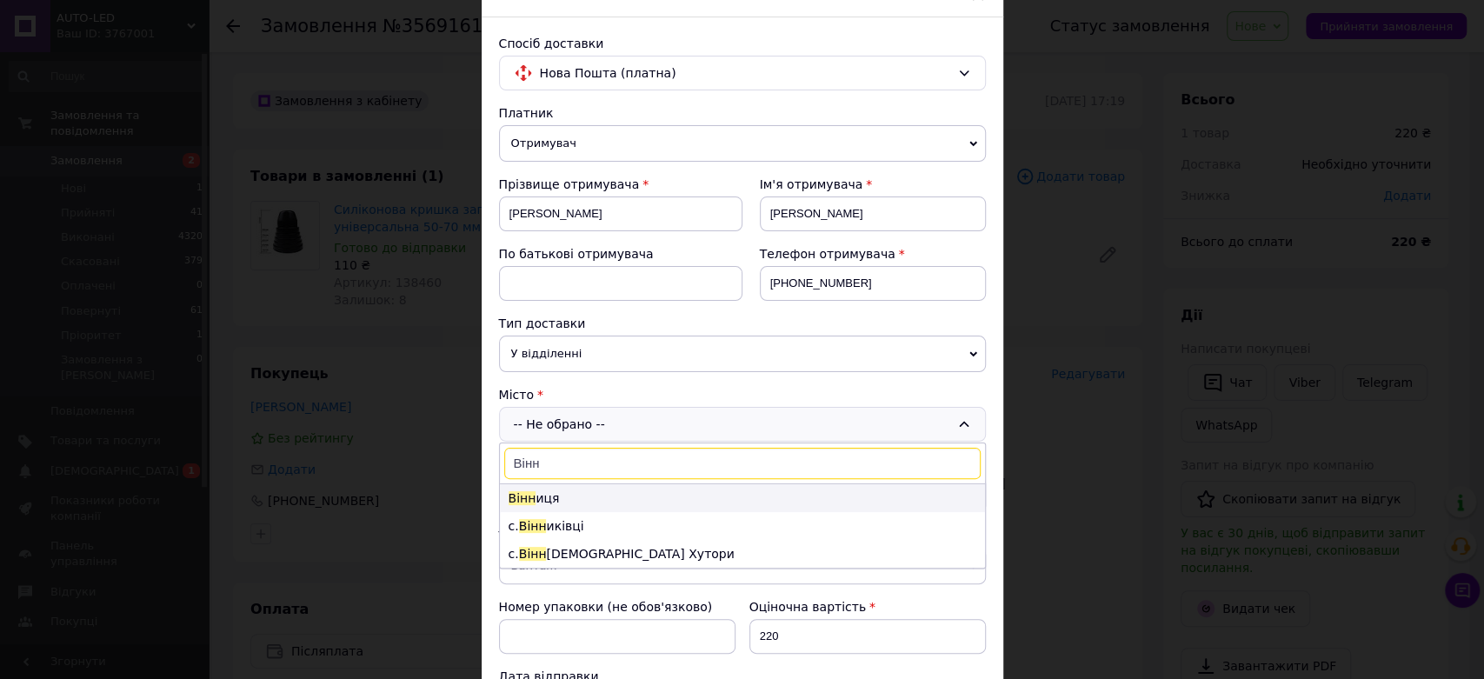
type input "Вінн"
click at [566, 496] on li "Вінн иця" at bounding box center [742, 498] width 485 height 28
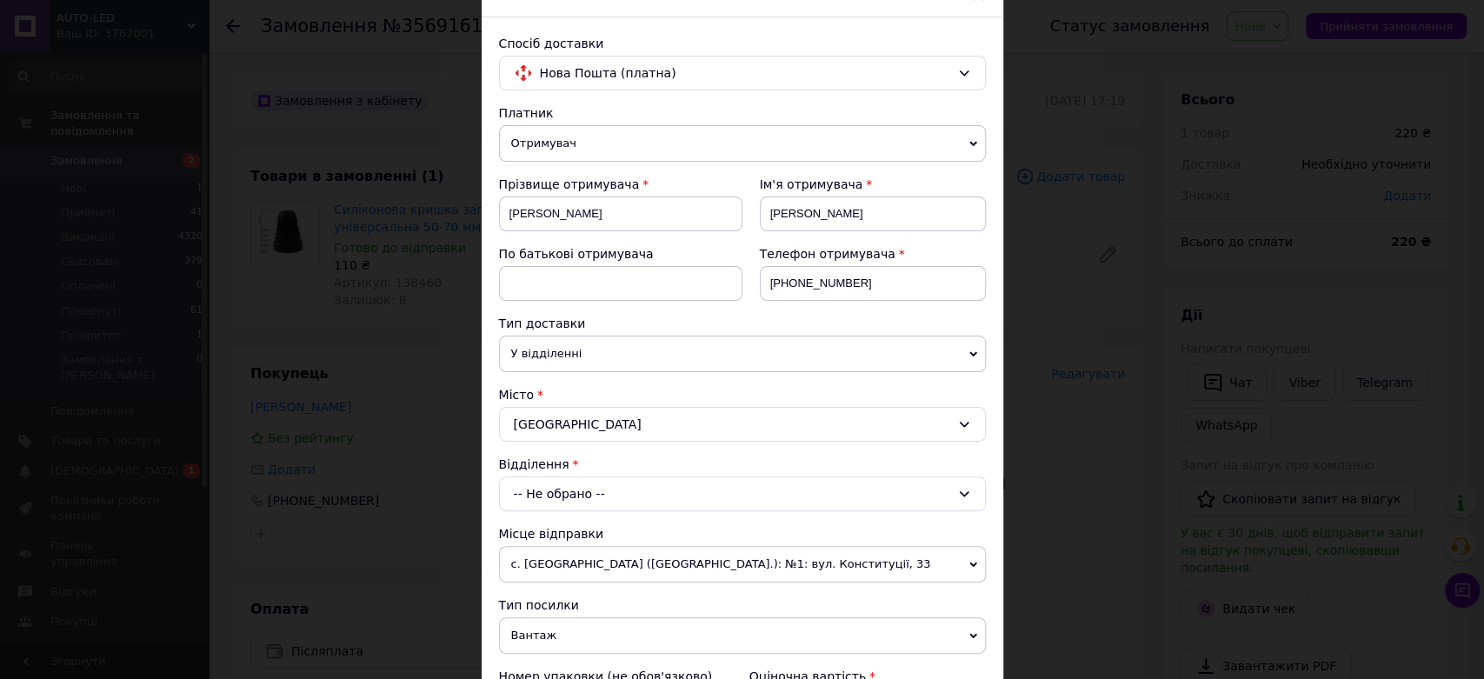
click at [568, 498] on div "-- Не обрано --" at bounding box center [742, 493] width 487 height 35
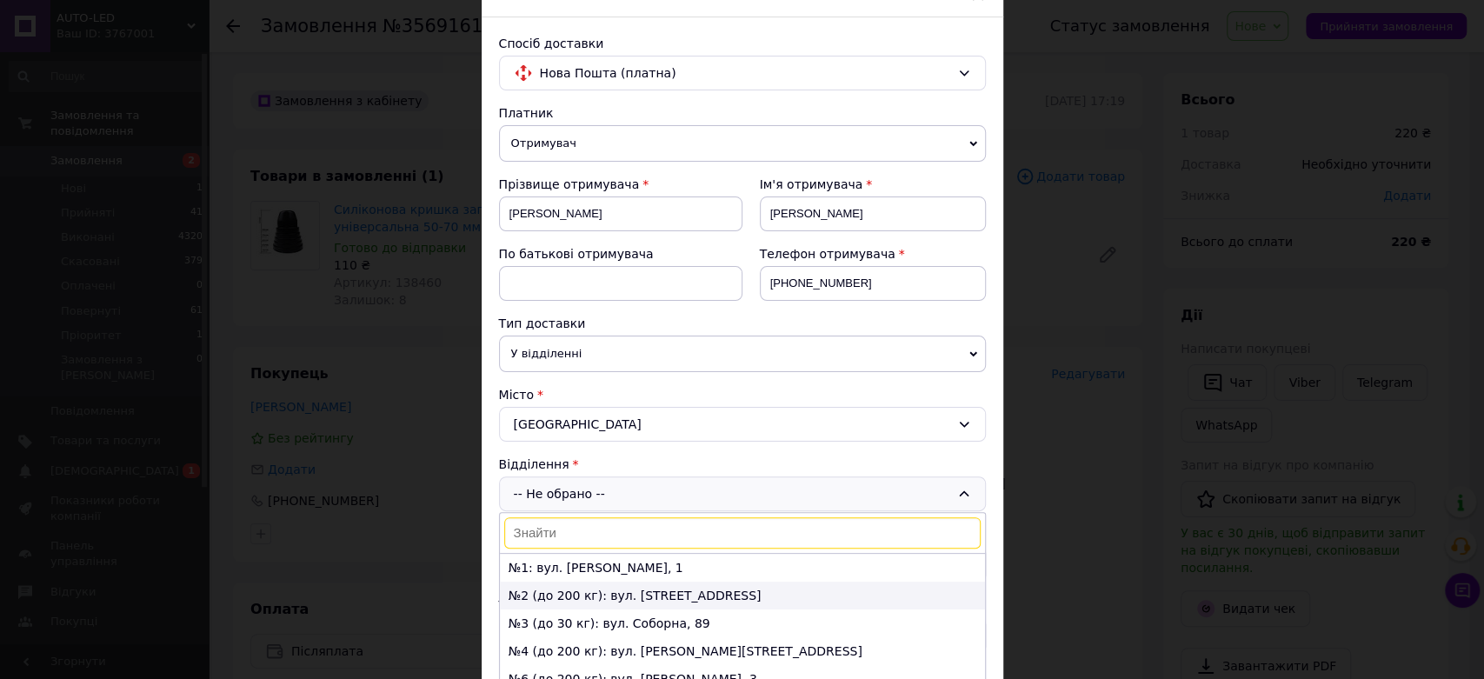
click at [580, 598] on li "№2 (до 200 кг): вул. [STREET_ADDRESS]" at bounding box center [742, 595] width 485 height 28
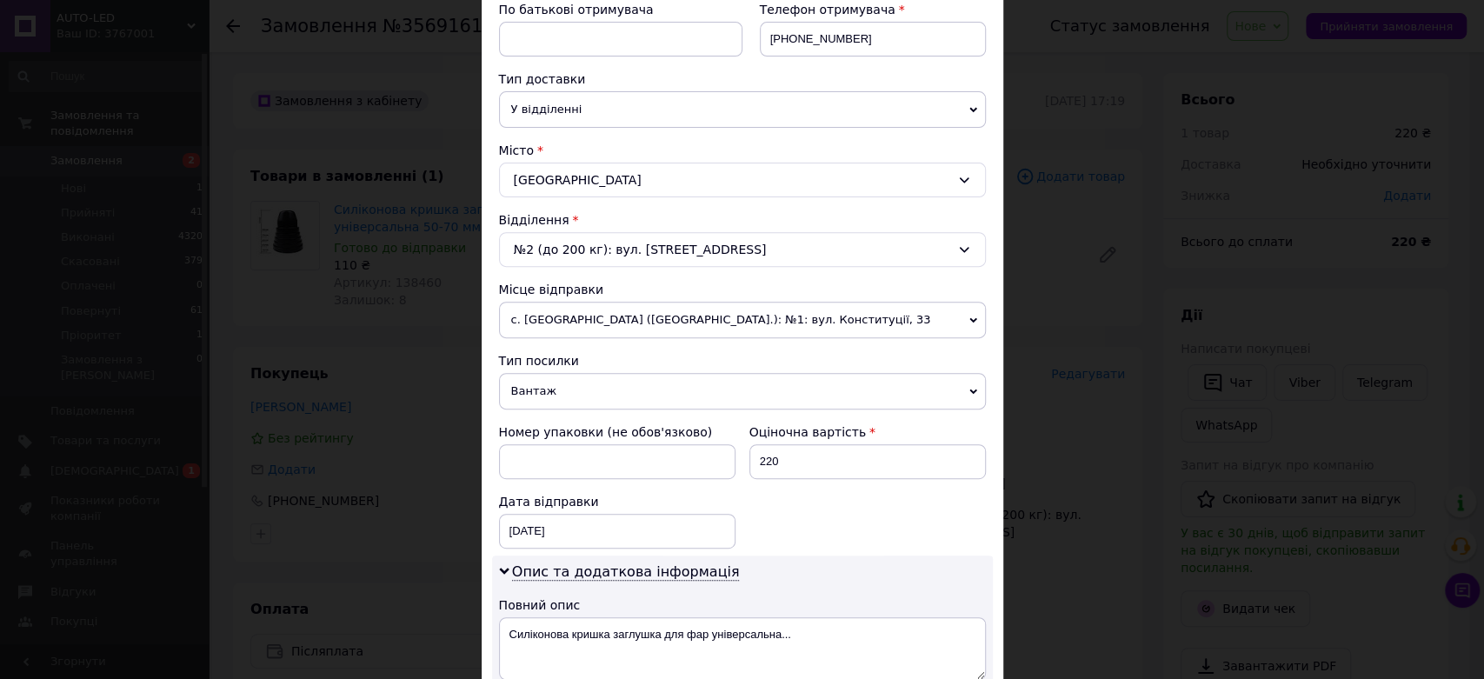
scroll to position [386, 0]
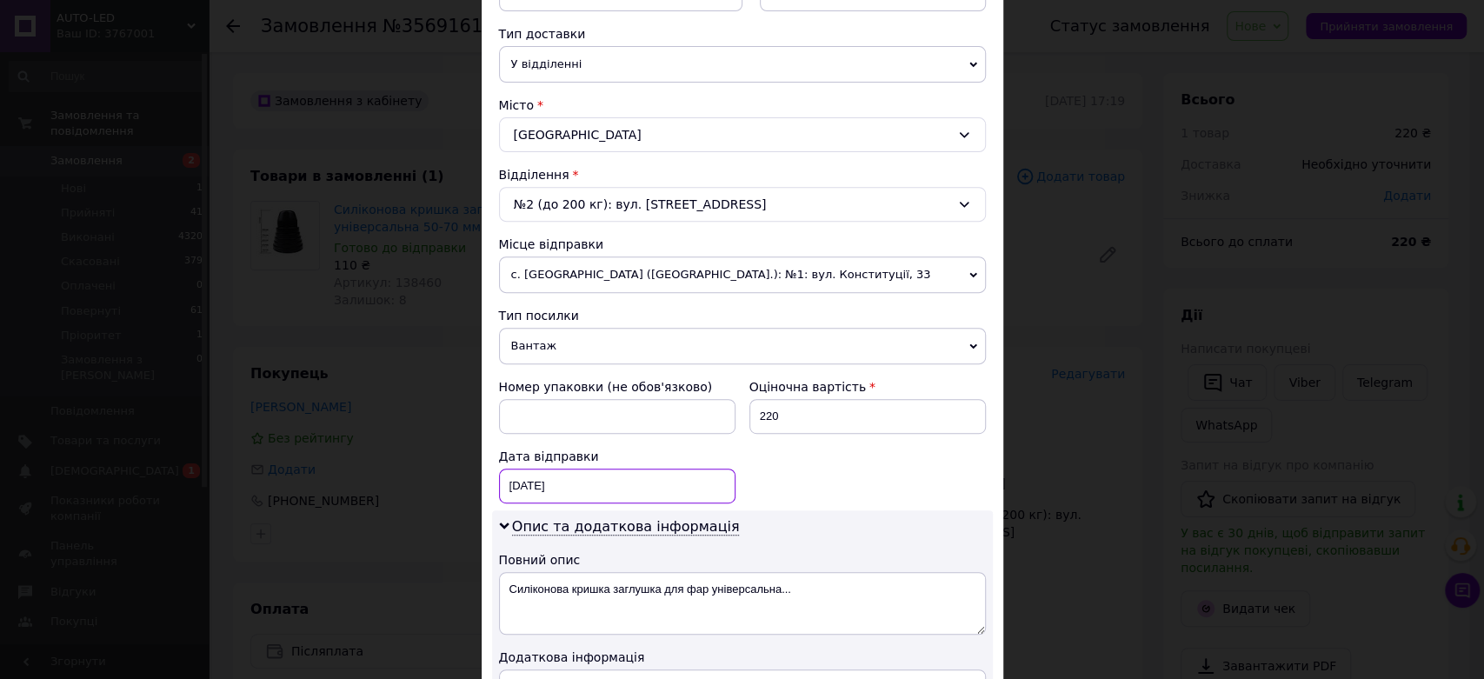
click at [594, 484] on div "[DATE] < 2025 > < Август > Пн Вт Ср Чт Пт Сб Вс 28 29 30 31 1 2 3 4 5 6 7 8 9 1…" at bounding box center [617, 485] width 236 height 35
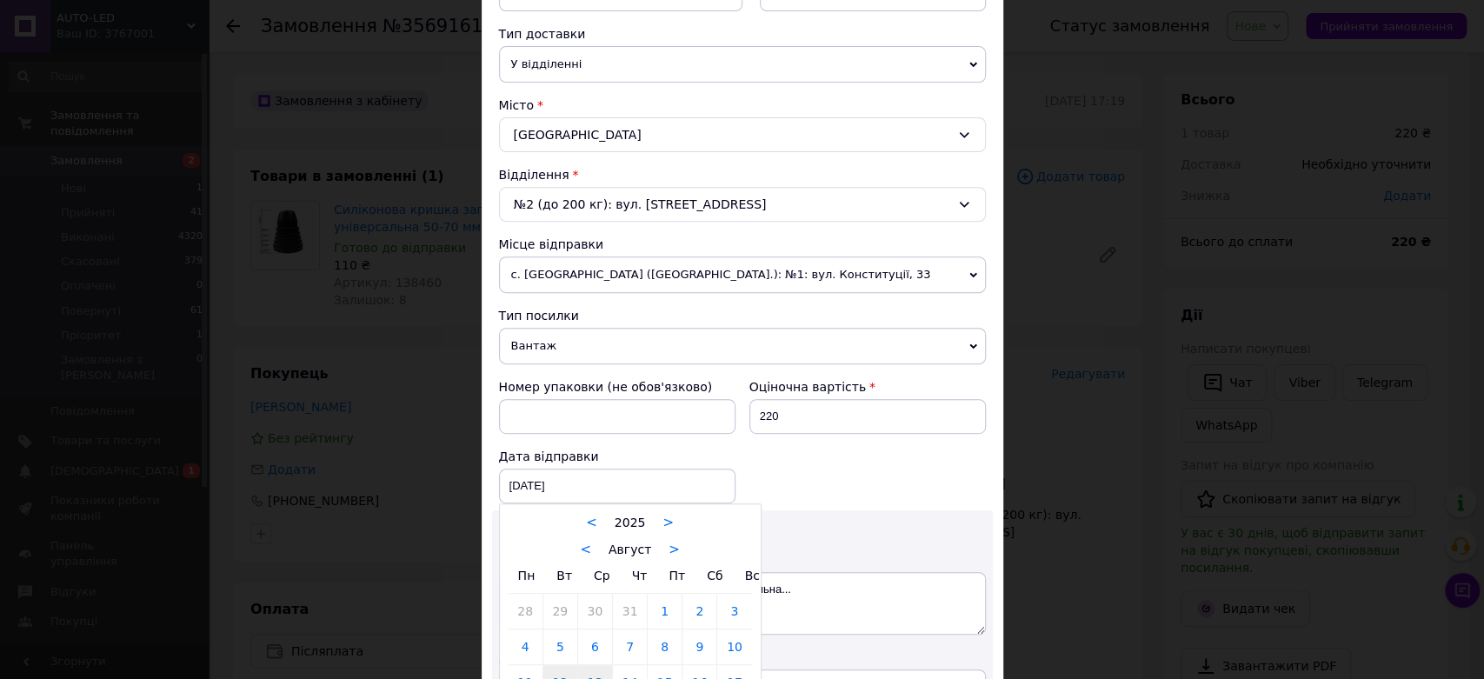
click at [596, 671] on link "13" at bounding box center [595, 682] width 34 height 35
type input "[DATE]"
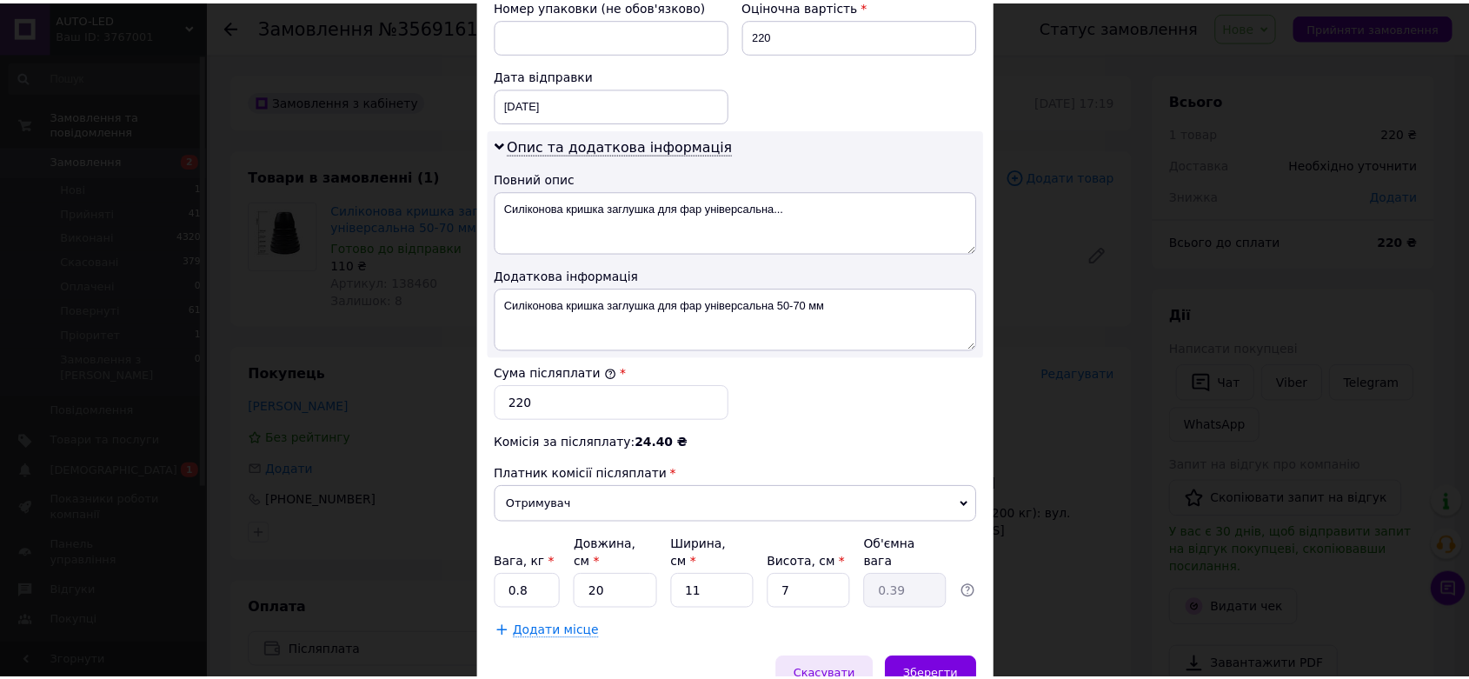
scroll to position [838, 0]
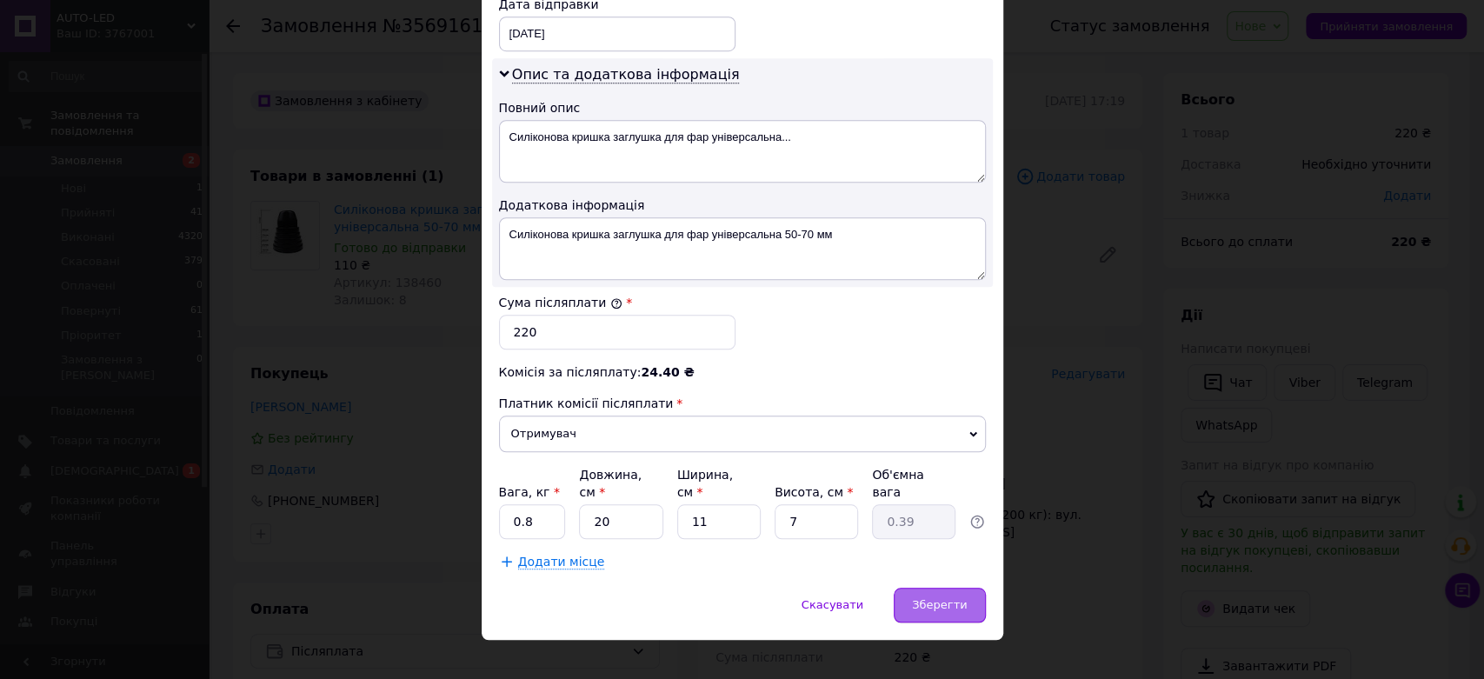
click at [947, 598] on span "Зберегти" at bounding box center [939, 604] width 55 height 13
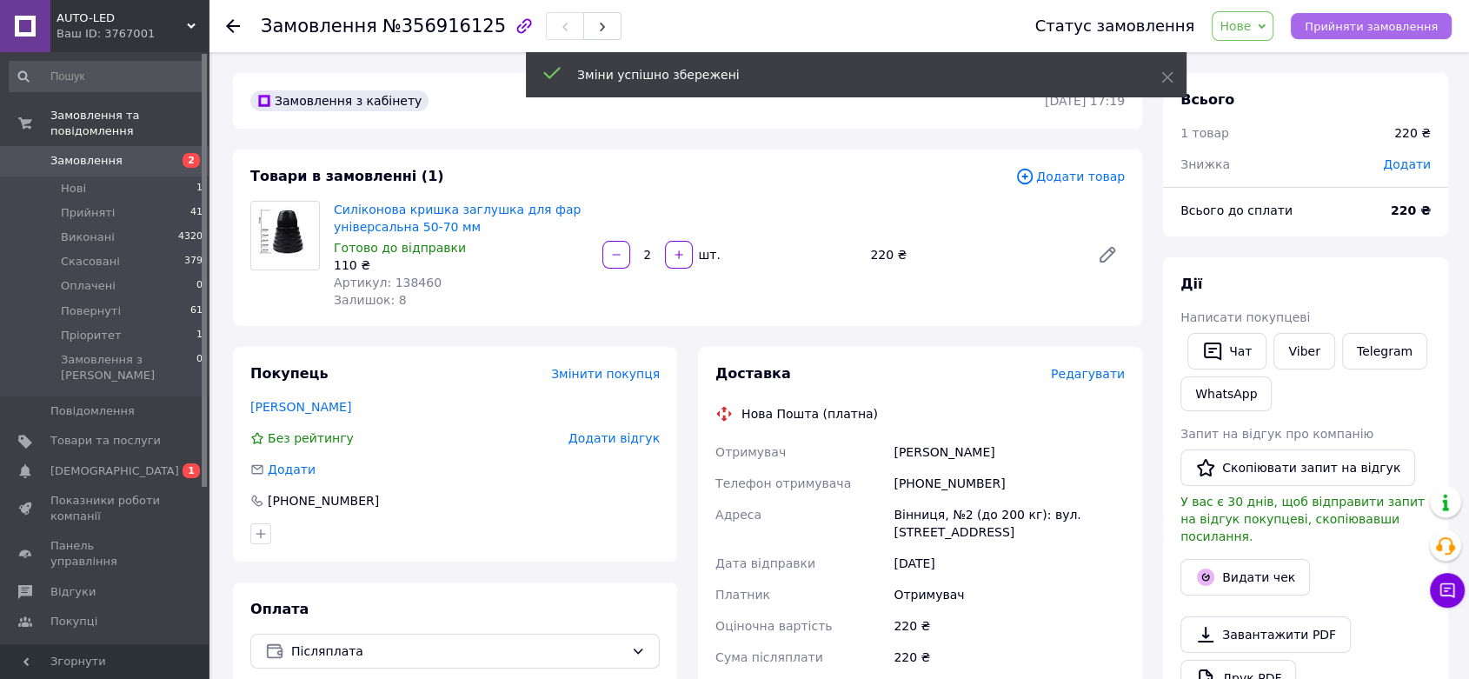
click at [1411, 14] on button "Прийняти замовлення" at bounding box center [1371, 26] width 161 height 26
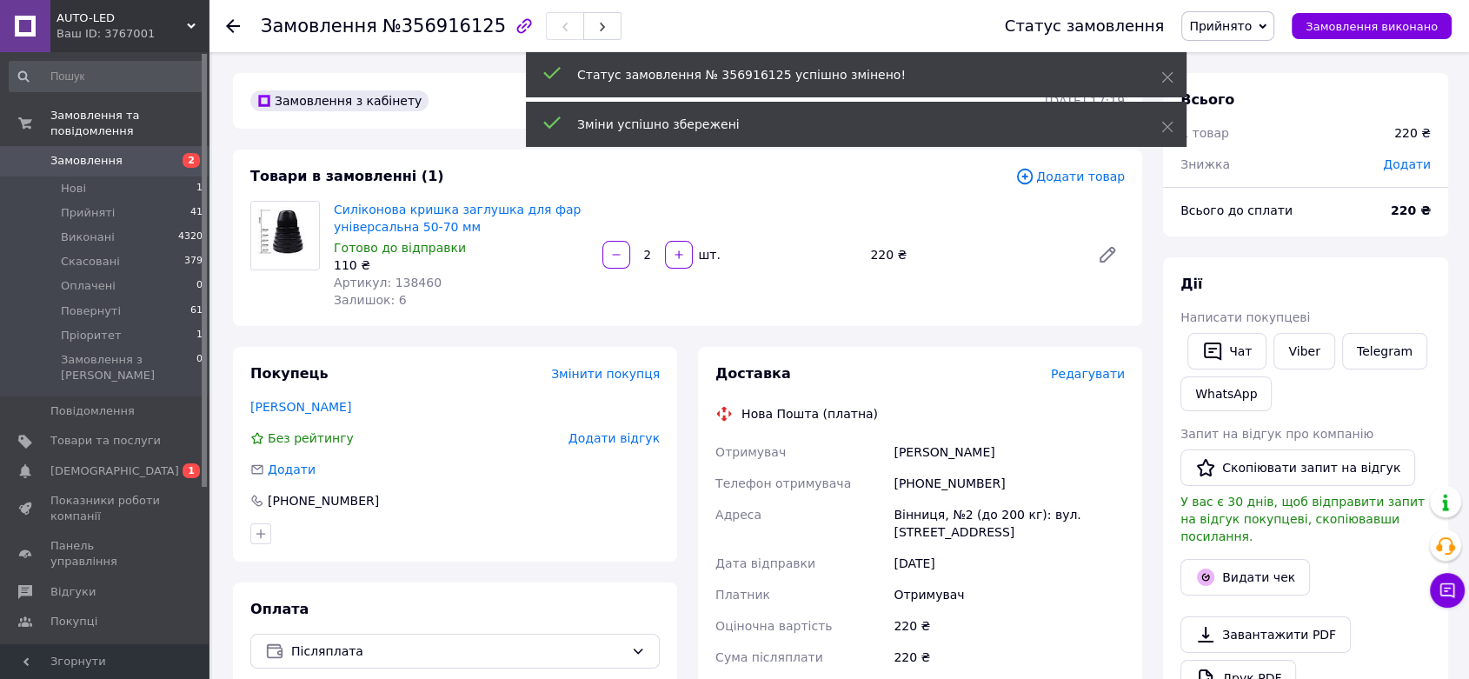
click at [77, 441] on body "AUTO-LED Ваш ID: 3767001 Сайт AUTO-LED Кабінет покупця Перевірити стан системи …" at bounding box center [734, 659] width 1469 height 1319
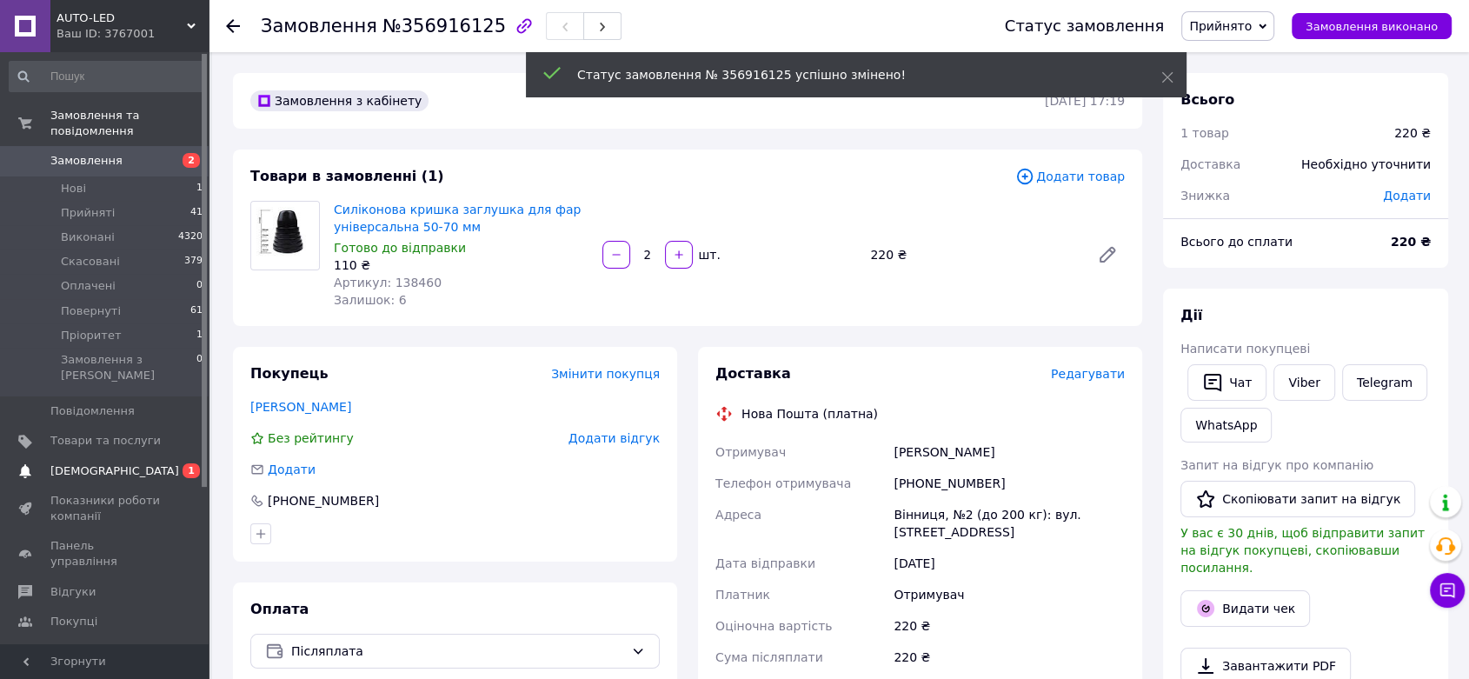
click at [95, 463] on span "[DEMOGRAPHIC_DATA]" at bounding box center [114, 471] width 129 height 16
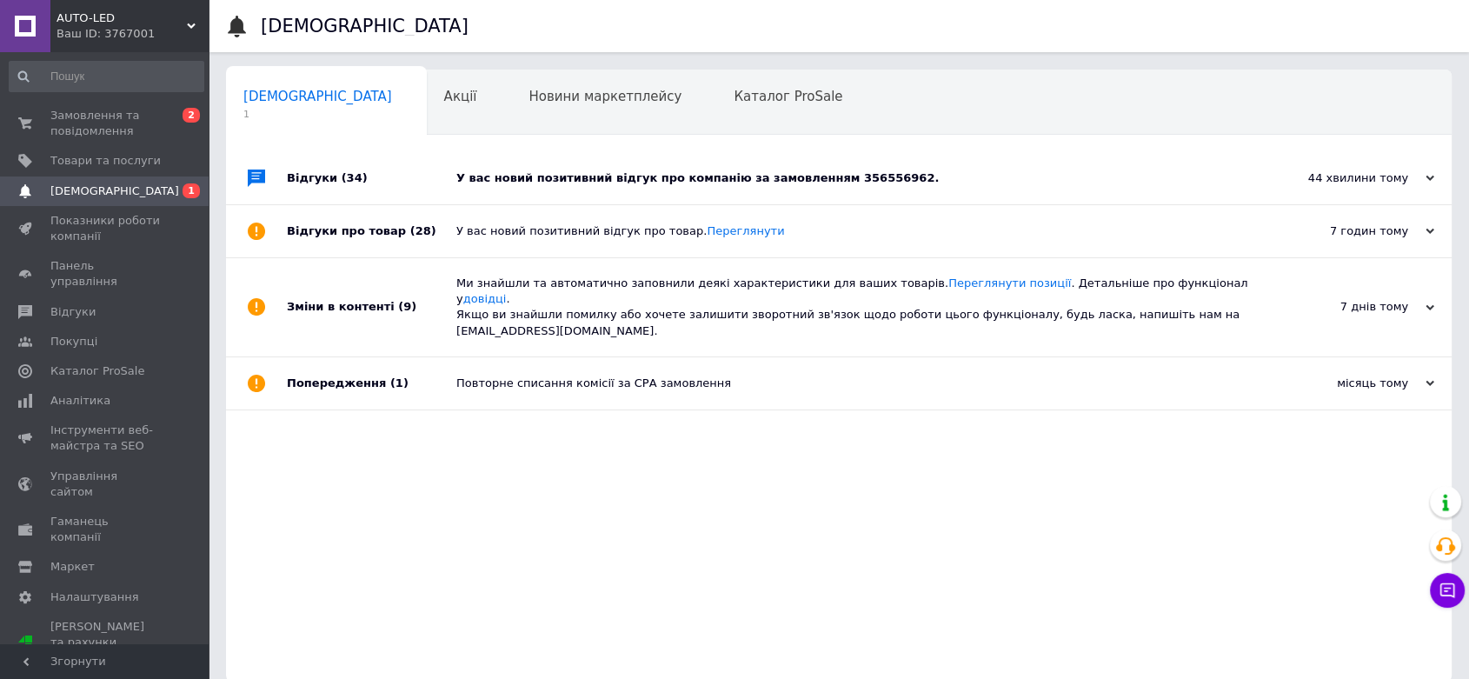
click at [582, 191] on div "У вас новий позитивний відгук про компанію за замовленням 356556962." at bounding box center [858, 178] width 804 height 52
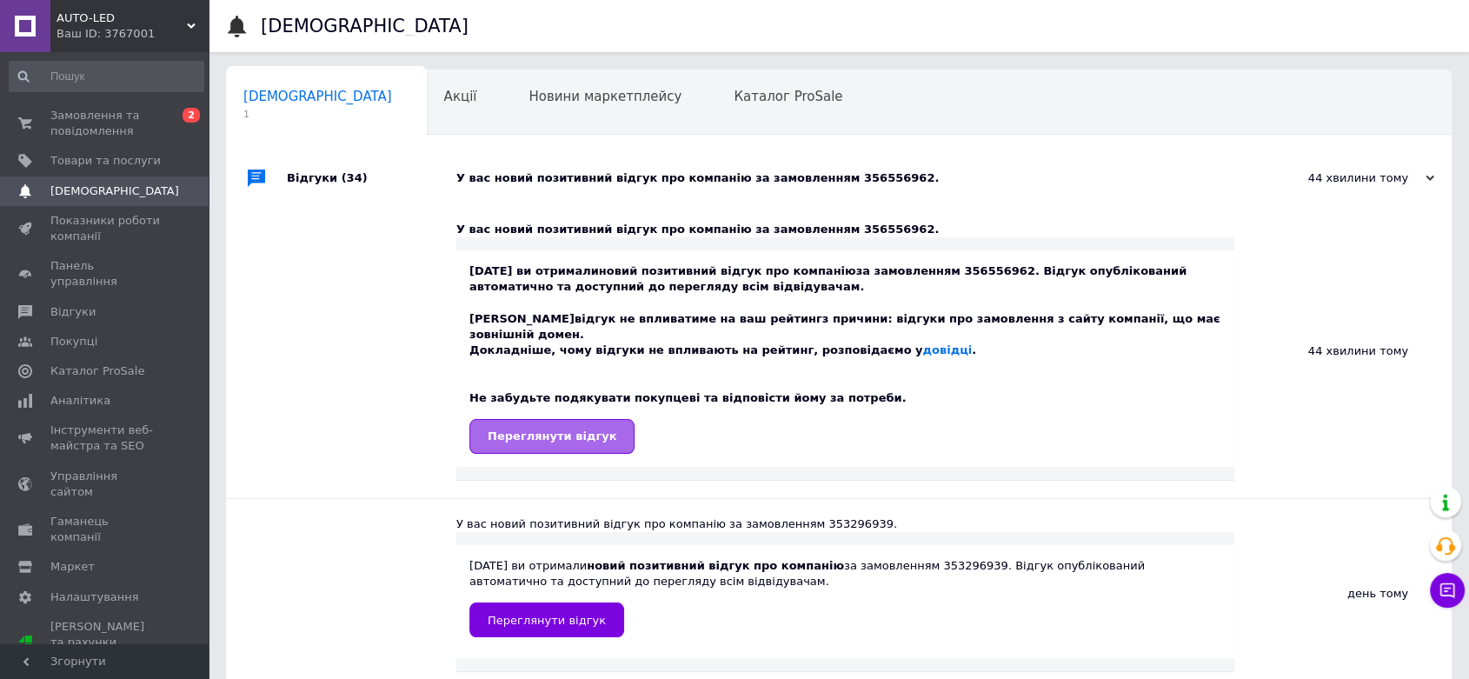
click at [514, 430] on link "Переглянути відгук" at bounding box center [551, 436] width 165 height 35
click at [102, 120] on span "Замовлення та повідомлення" at bounding box center [105, 123] width 110 height 31
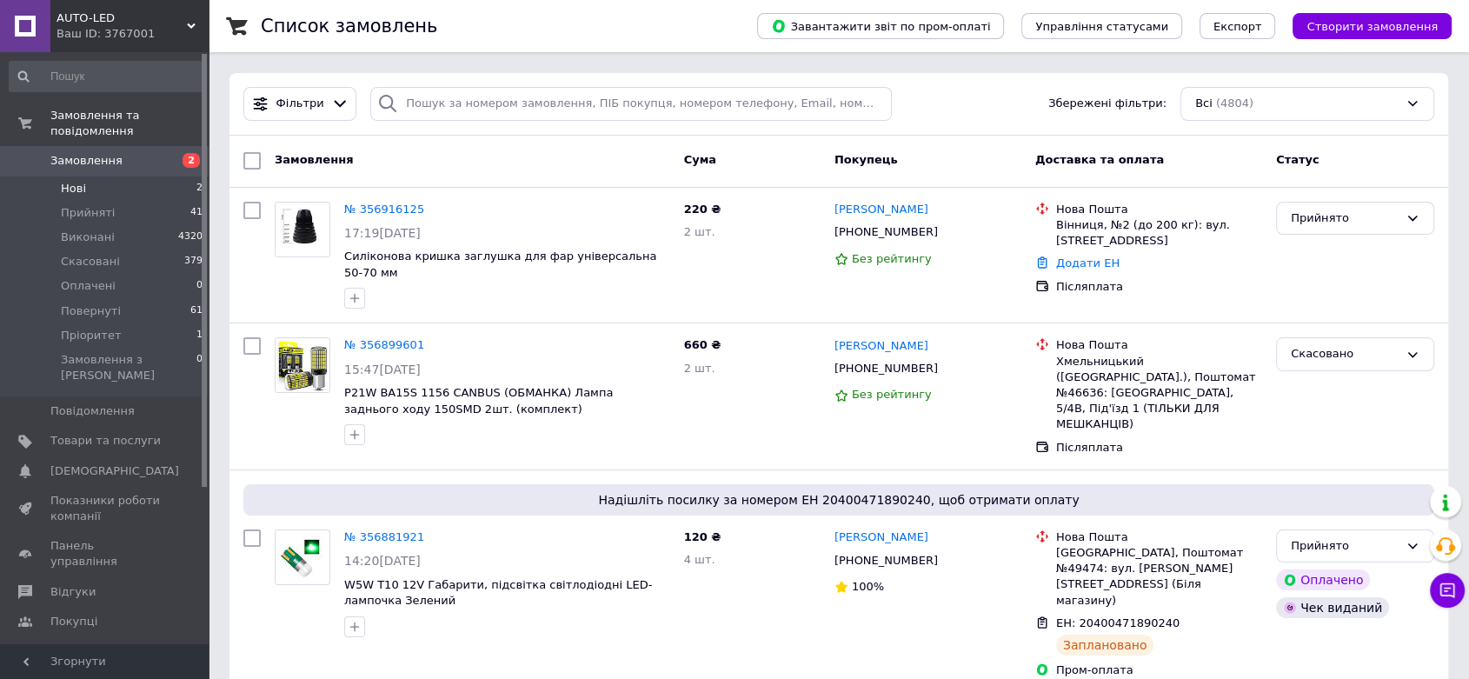
click at [90, 176] on li "Нові 2" at bounding box center [106, 188] width 213 height 24
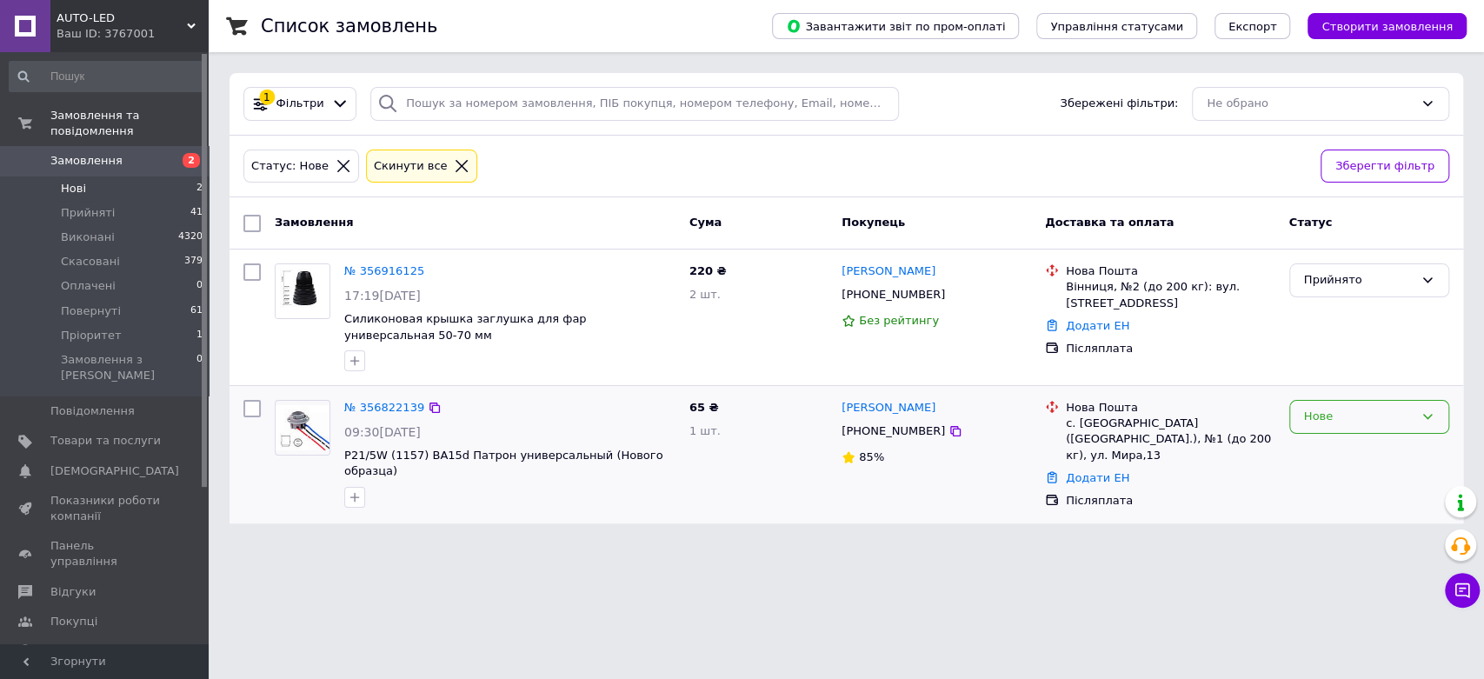
click at [1358, 421] on div "Нове" at bounding box center [1359, 417] width 110 height 18
click at [1355, 515] on li "Скасовано" at bounding box center [1369, 517] width 158 height 32
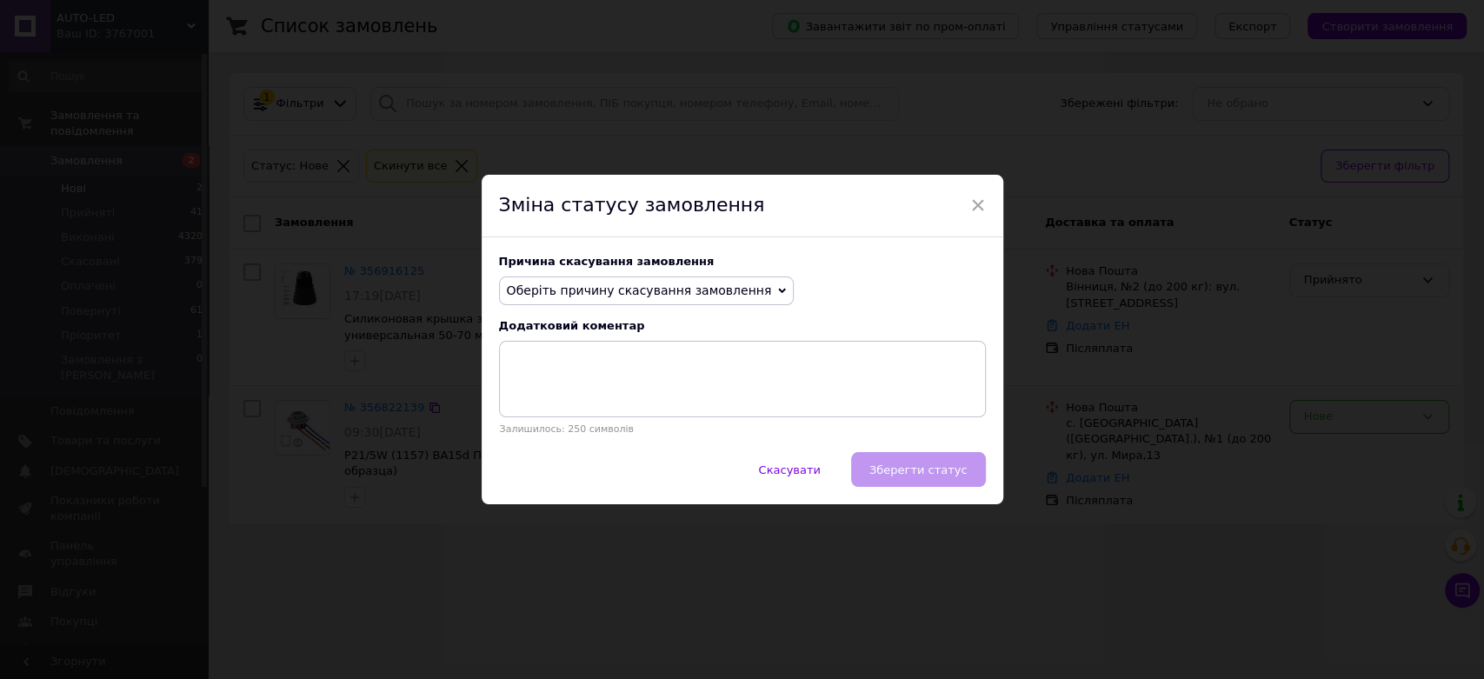
click at [656, 307] on div "Причина скасування замовлення Оберіть причину скасування замовлення Немає в ная…" at bounding box center [741, 345] width 521 height 216
click at [653, 290] on span "Оберіть причину скасування замовлення" at bounding box center [639, 290] width 265 height 14
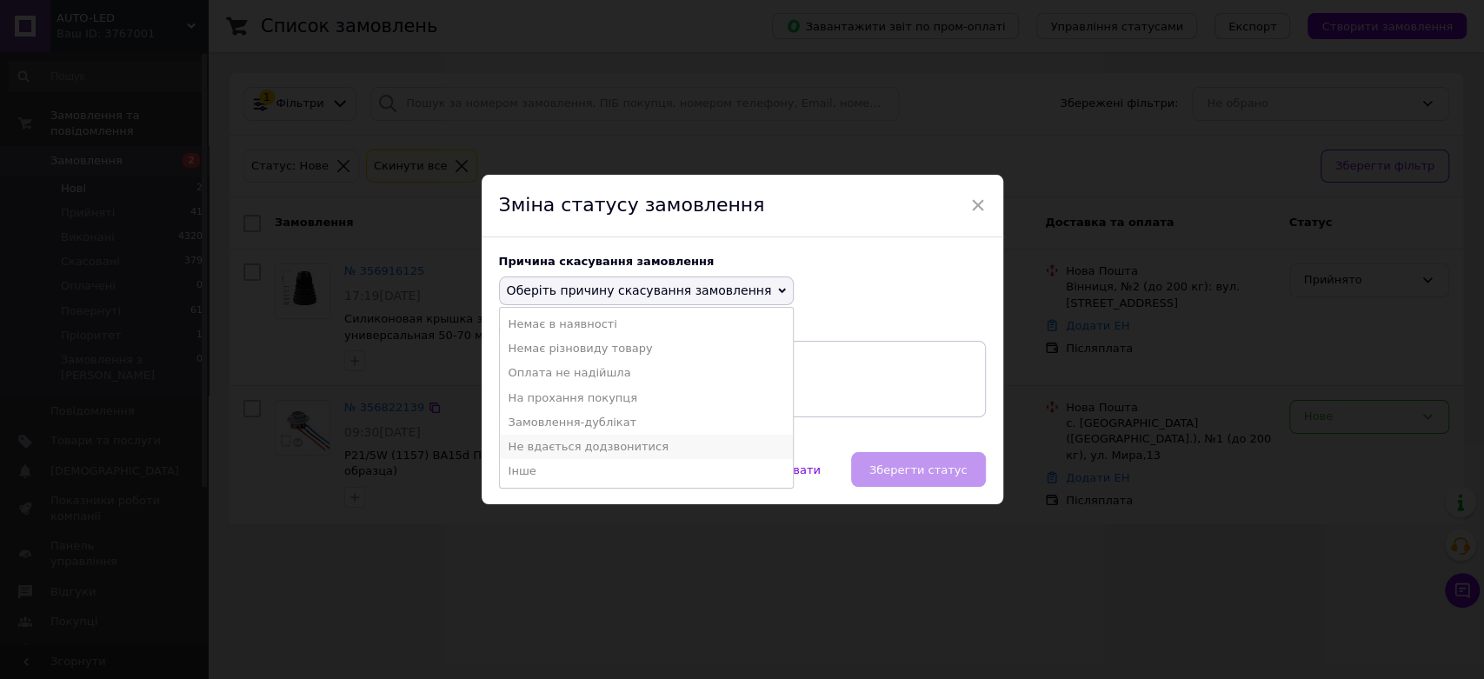
click at [598, 451] on li "Не вдається додзвонитися" at bounding box center [647, 447] width 294 height 24
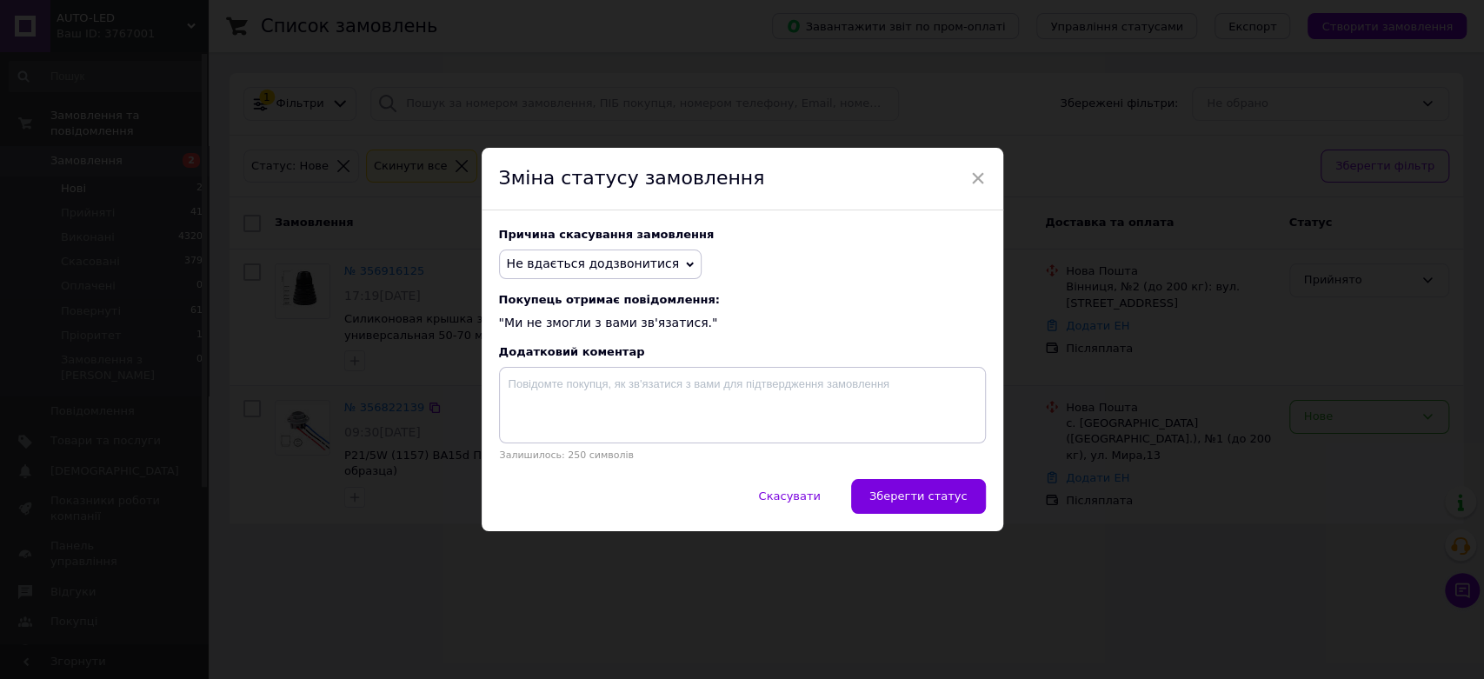
drag, startPoint x: 926, startPoint y: 493, endPoint x: 516, endPoint y: 448, distance: 412.6
click at [926, 494] on span "Зберегти статус" at bounding box center [918, 495] width 98 height 13
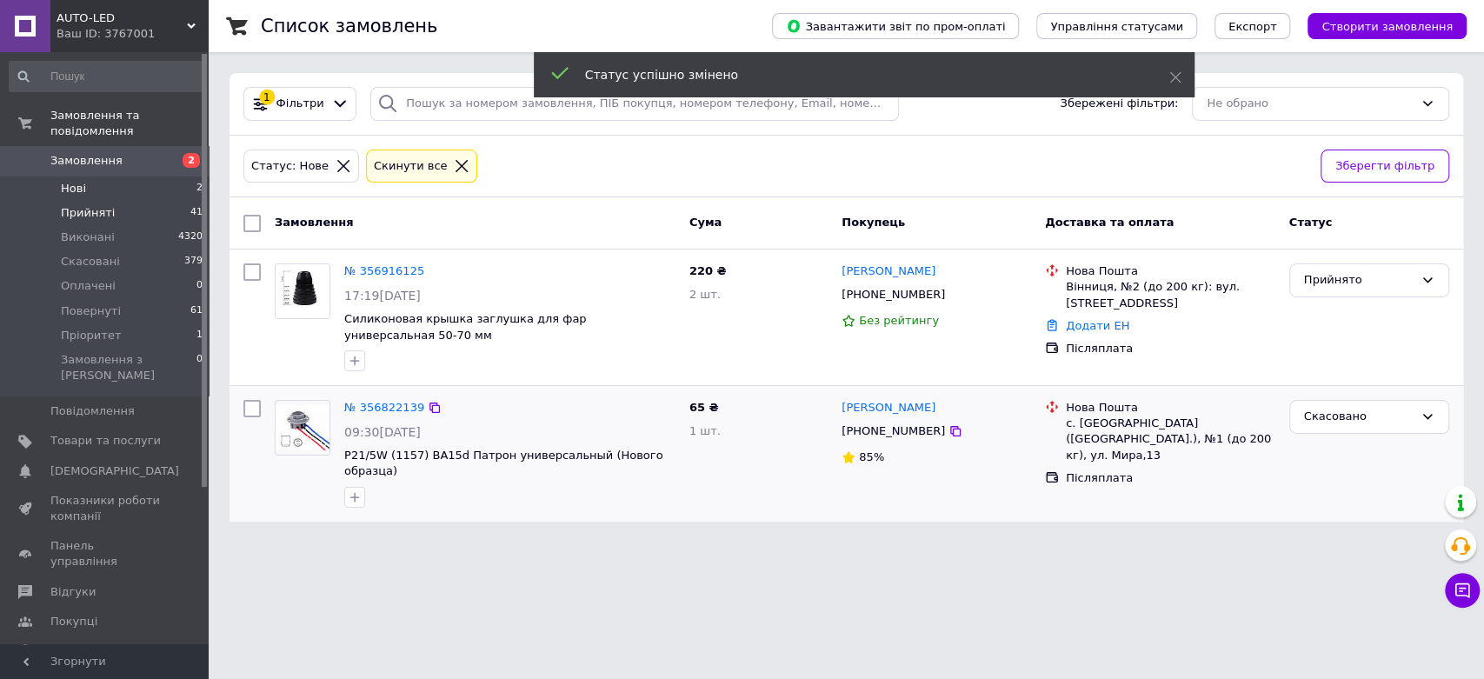
click at [80, 205] on span "Прийняті" at bounding box center [88, 213] width 54 height 16
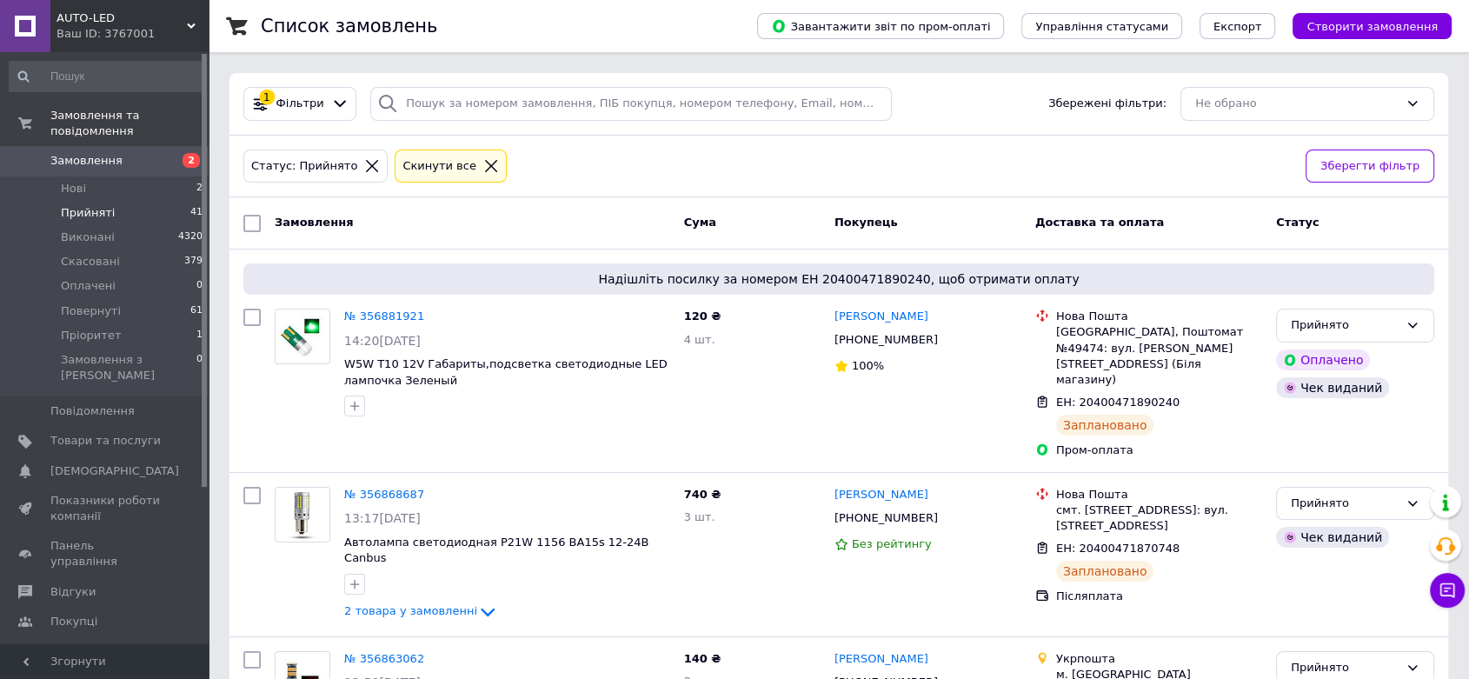
click at [90, 205] on span "Прийняті" at bounding box center [88, 213] width 54 height 16
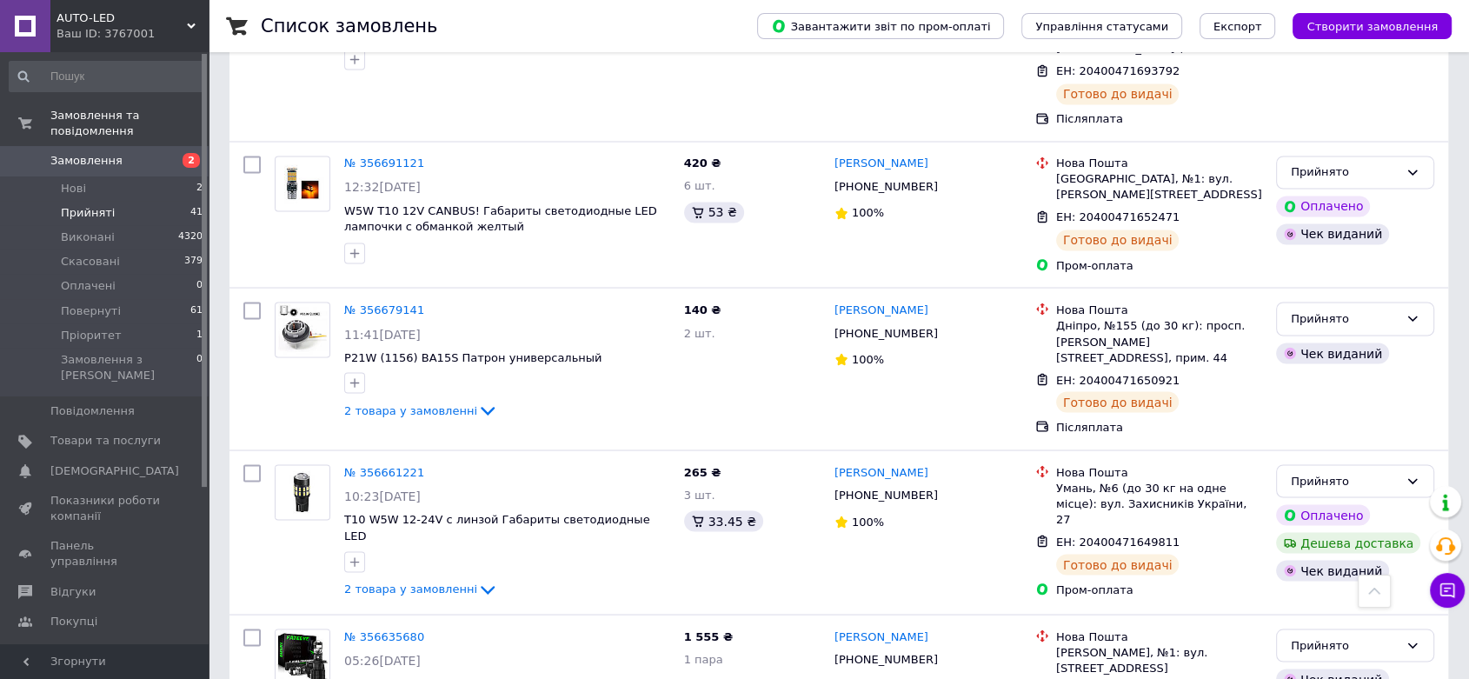
scroll to position [3074, 0]
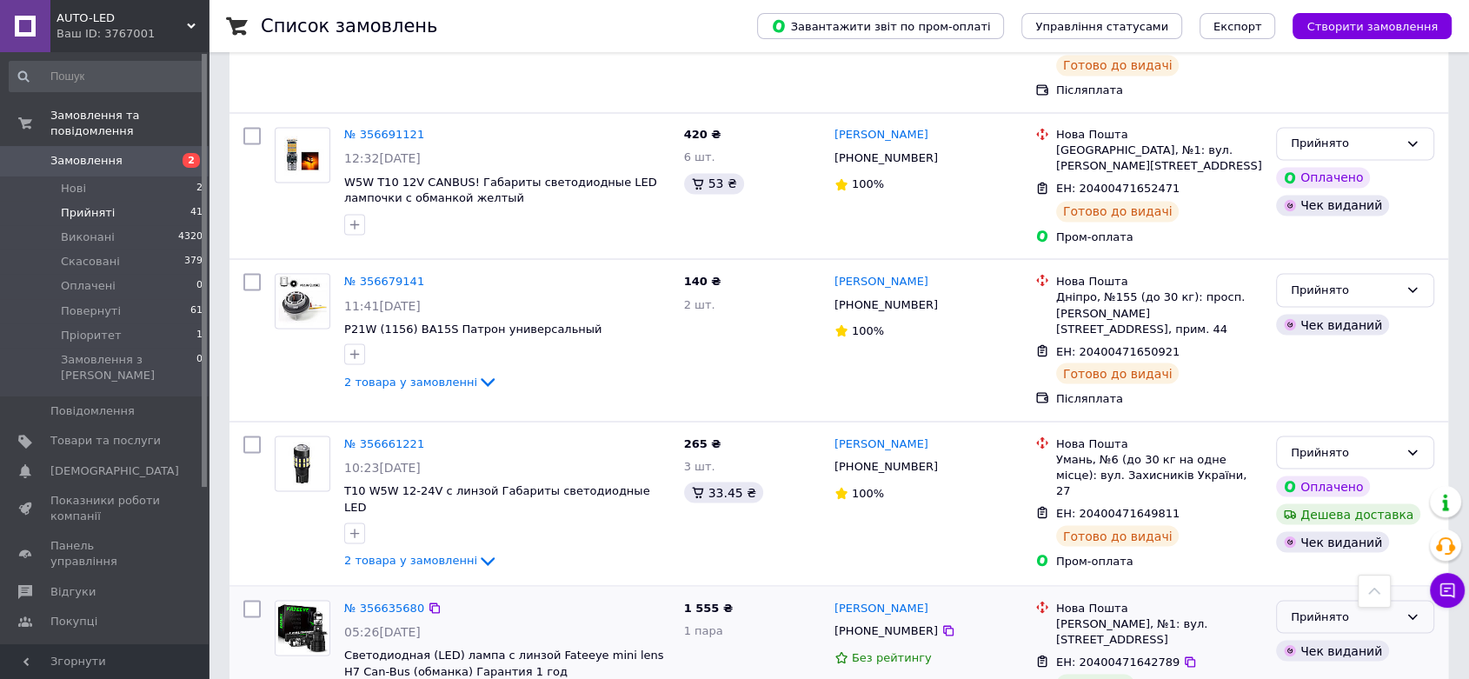
click at [1367, 608] on div "Прийнято" at bounding box center [1345, 617] width 108 height 18
click at [1345, 636] on li "Виконано" at bounding box center [1355, 652] width 156 height 32
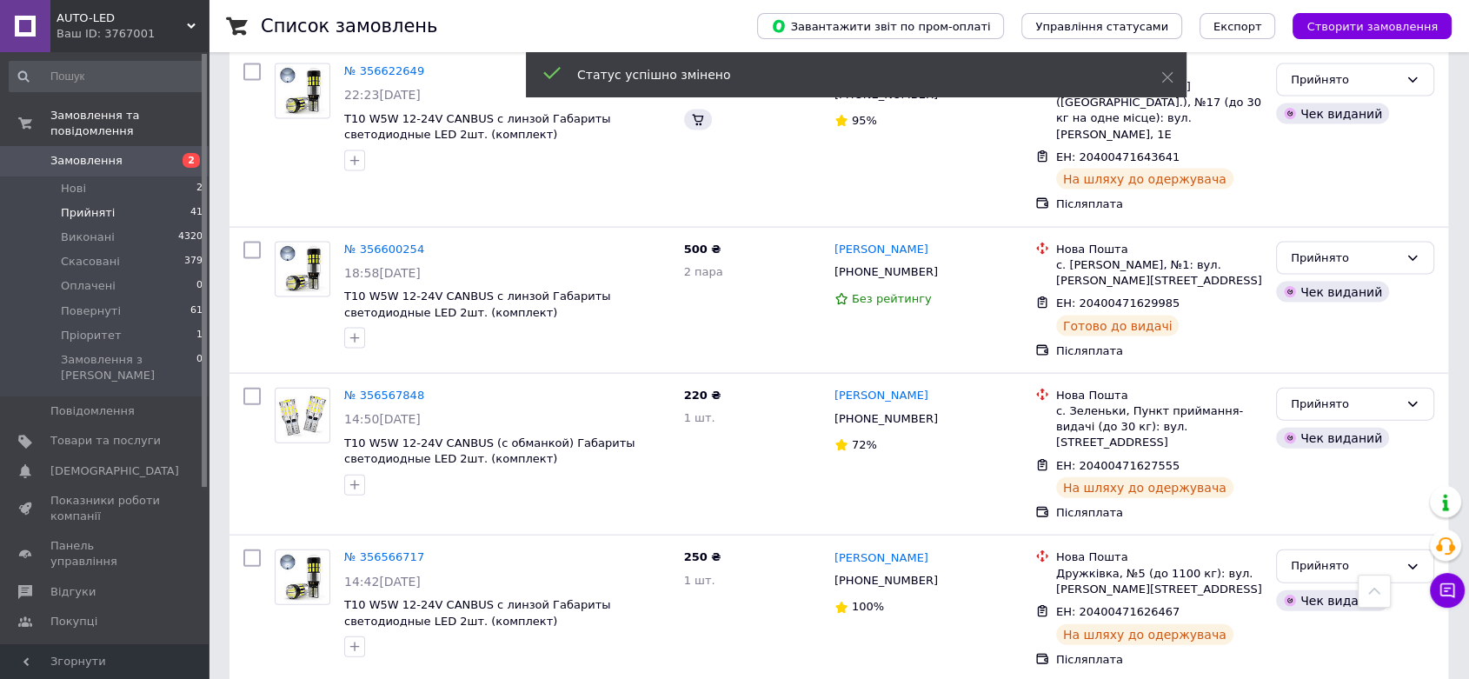
scroll to position [3847, 0]
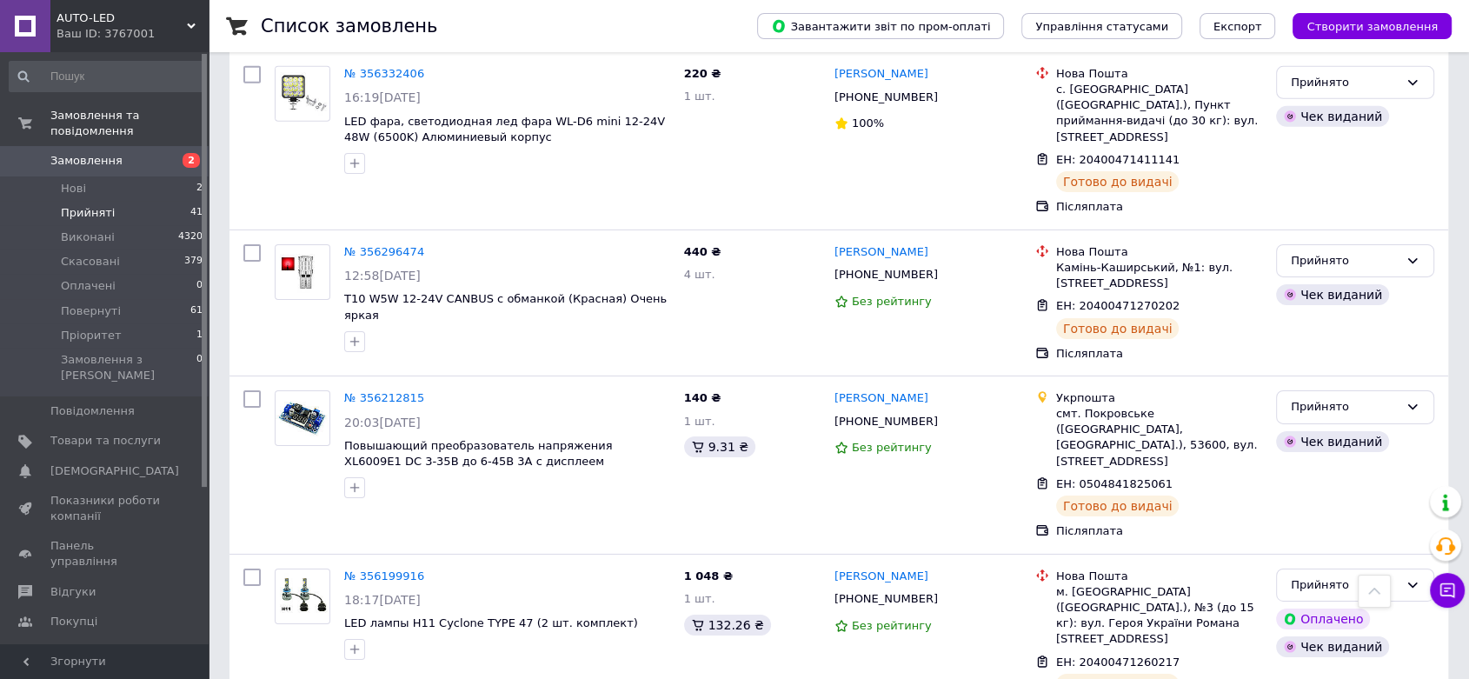
scroll to position [5682, 0]
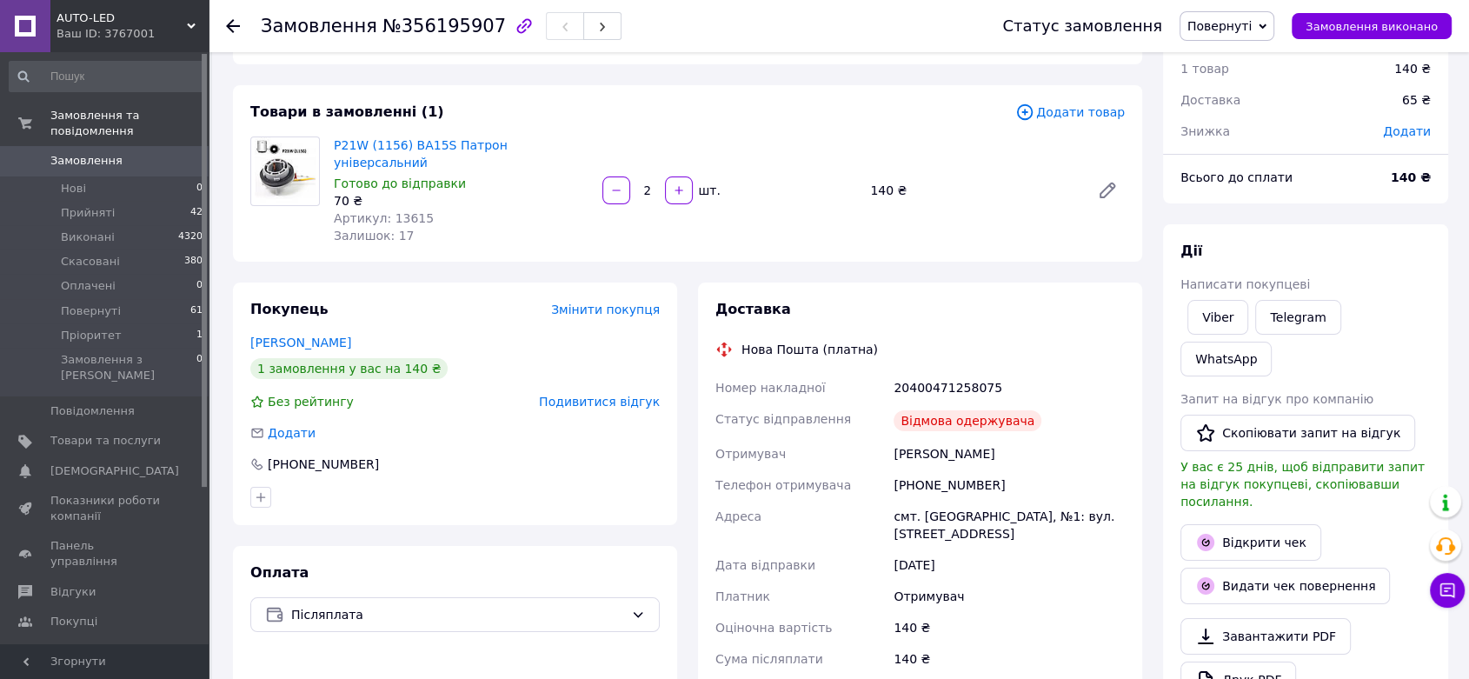
scroll to position [96, 0]
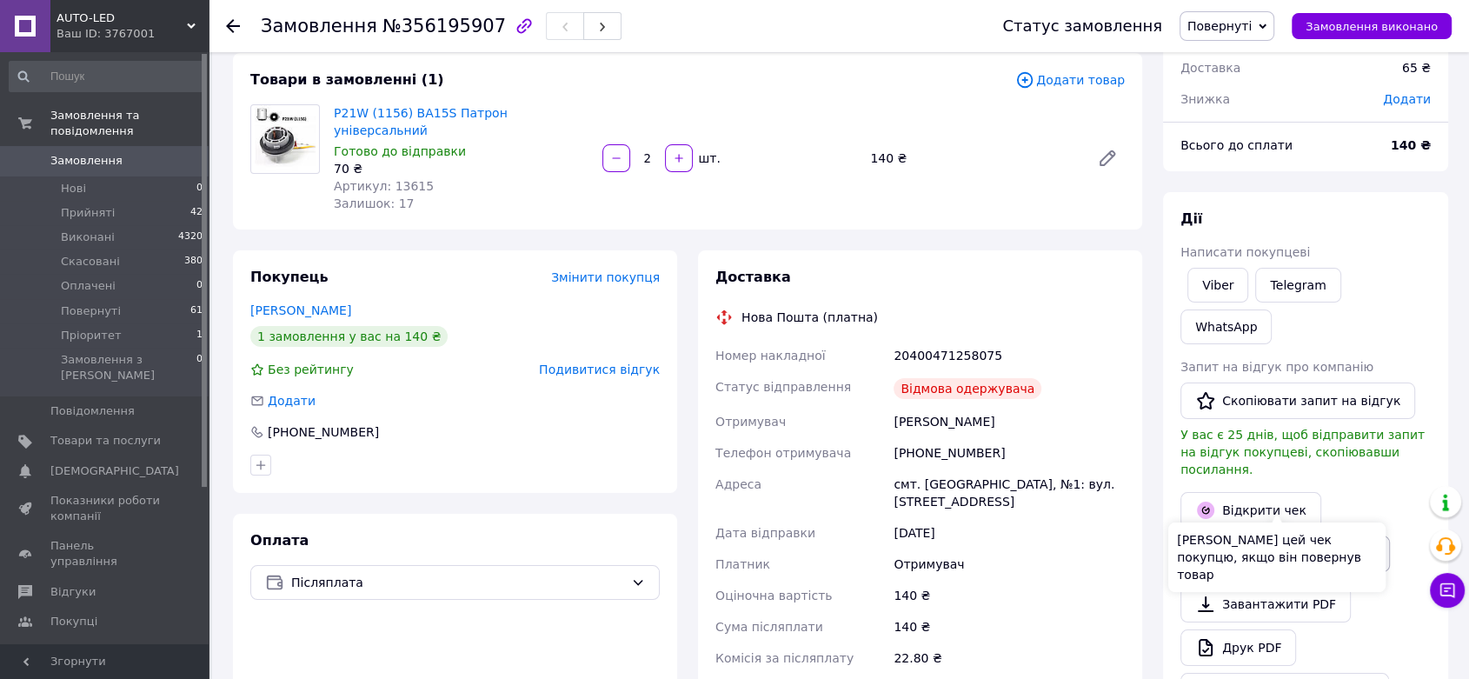
click at [1253, 535] on button "Видати чек повернення" at bounding box center [1284, 553] width 209 height 37
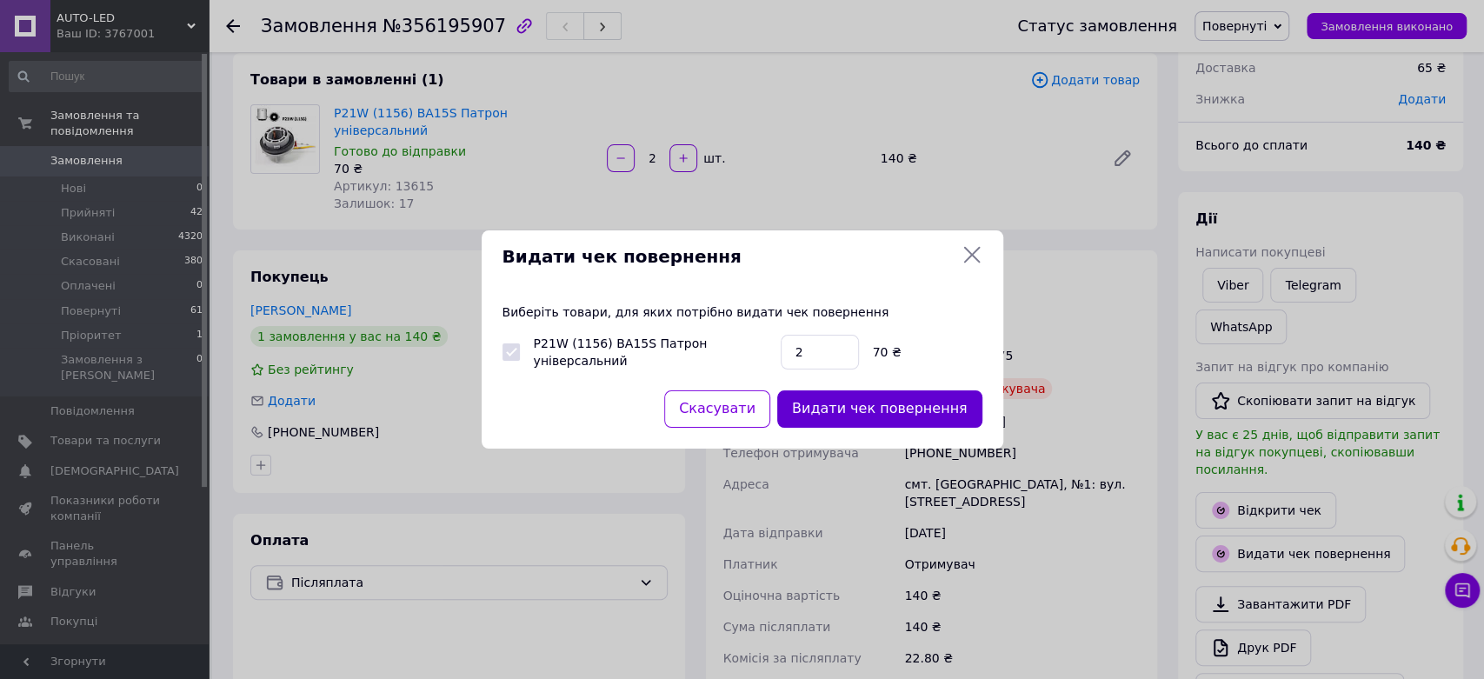
click at [880, 415] on button "Видати чек повернення" at bounding box center [879, 408] width 205 height 37
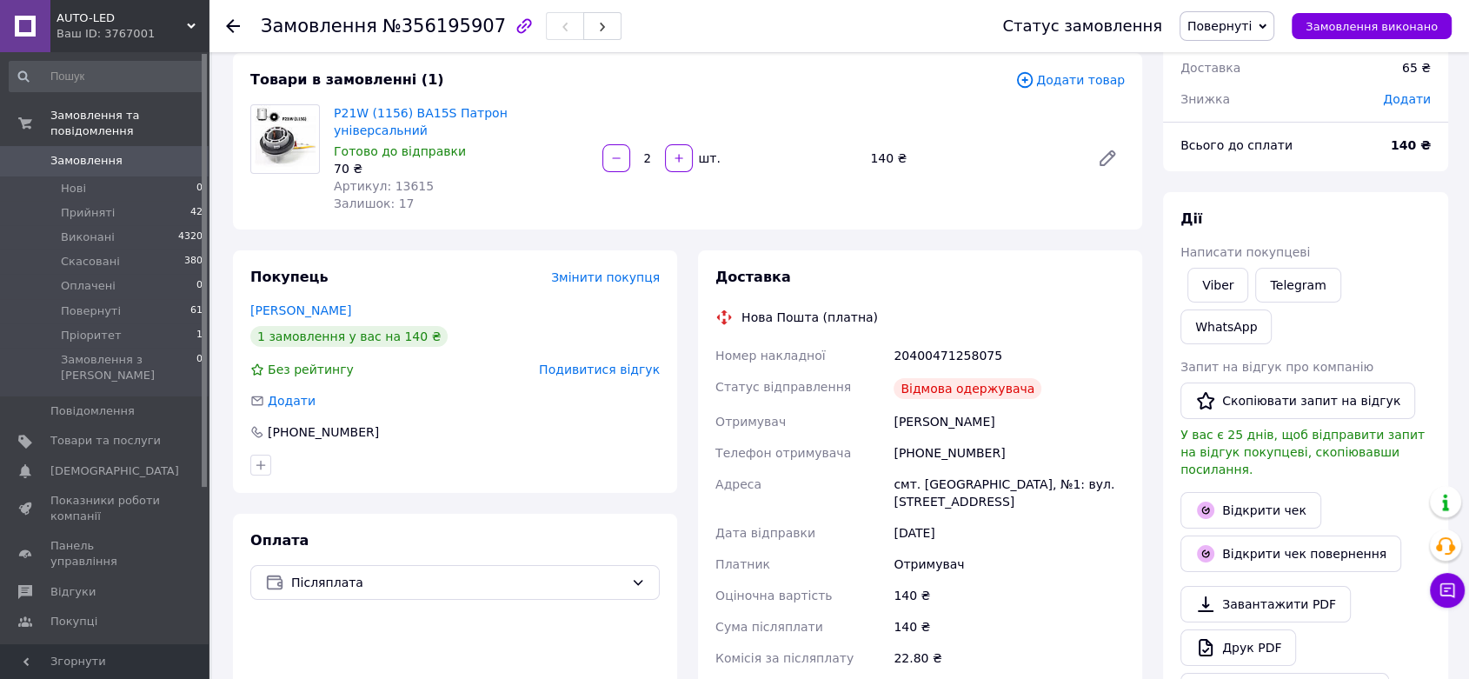
click at [41, 153] on span at bounding box center [25, 161] width 50 height 16
